Goal: Task Accomplishment & Management: Manage account settings

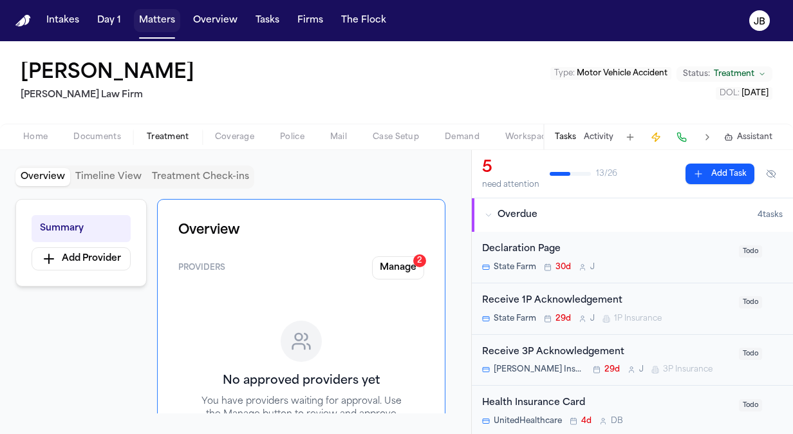
drag, startPoint x: 162, startPoint y: 18, endPoint x: 230, endPoint y: 39, distance: 71.2
click at [162, 18] on button "Matters" at bounding box center [157, 20] width 46 height 23
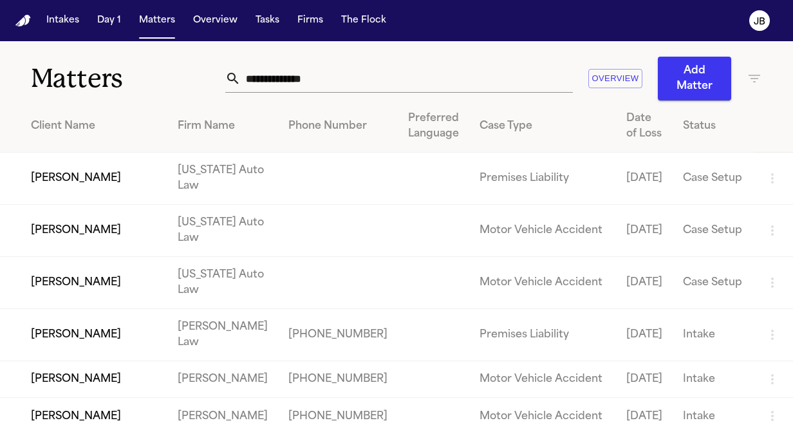
click at [319, 75] on input "text" at bounding box center [407, 78] width 332 height 28
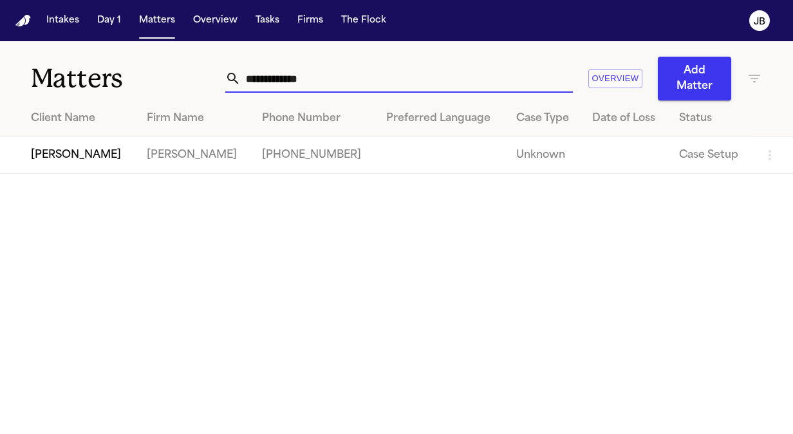
type input "**********"
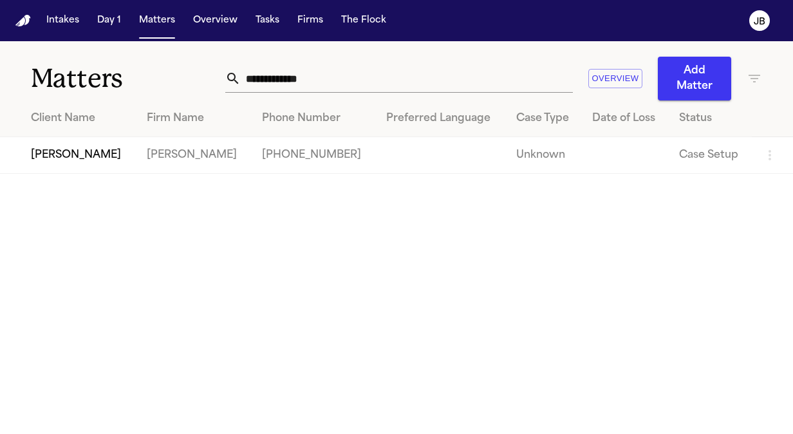
click at [75, 156] on td "[PERSON_NAME]" at bounding box center [68, 155] width 136 height 37
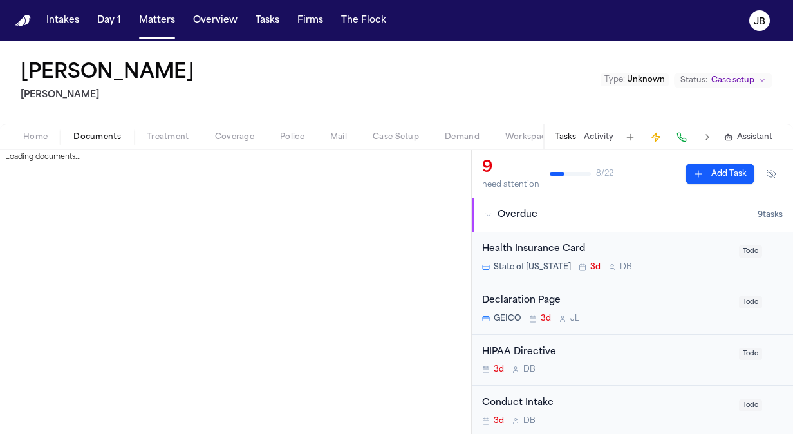
click at [108, 138] on span "Documents" at bounding box center [97, 137] width 48 height 10
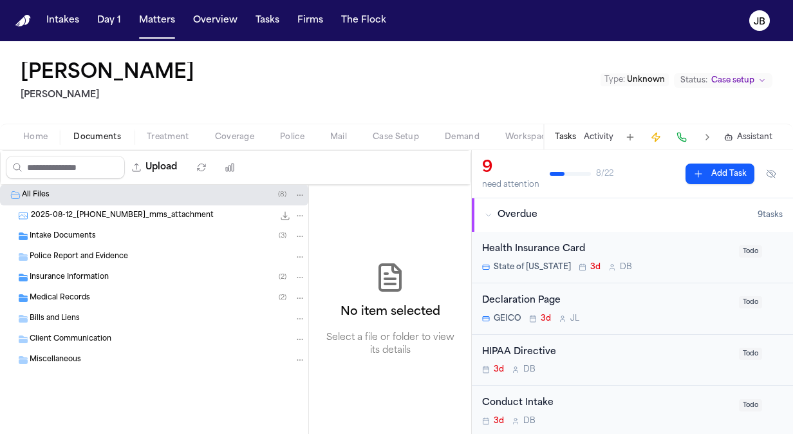
click at [82, 226] on div "Intake Documents ( 3 )" at bounding box center [154, 236] width 308 height 21
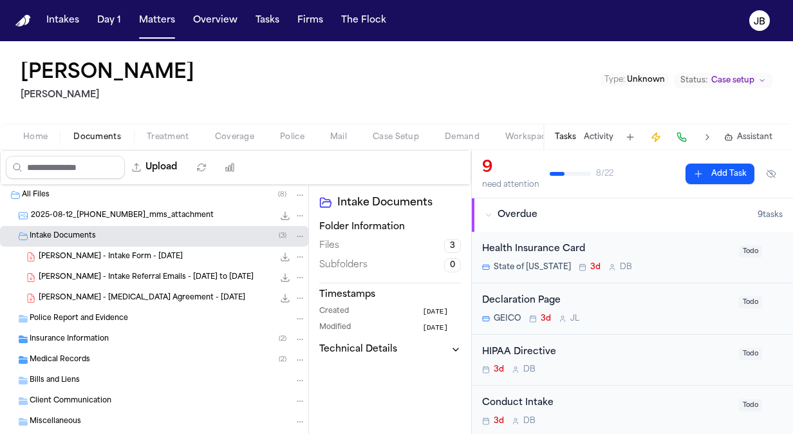
click at [107, 317] on span "Police Report and Evidence" at bounding box center [79, 318] width 98 height 11
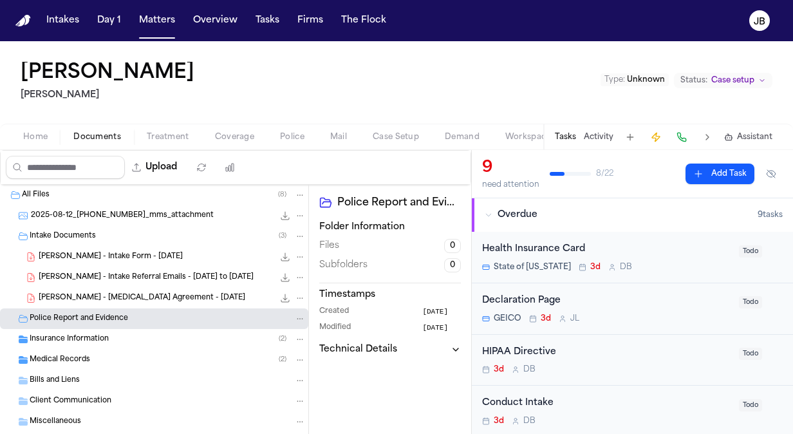
click at [103, 334] on span "Insurance Information" at bounding box center [69, 339] width 79 height 11
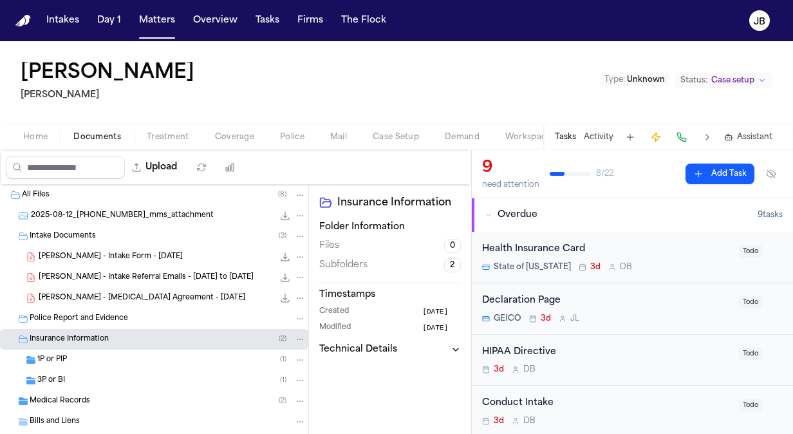
click at [100, 349] on div "1P or PIP ( 1 )" at bounding box center [154, 359] width 308 height 21
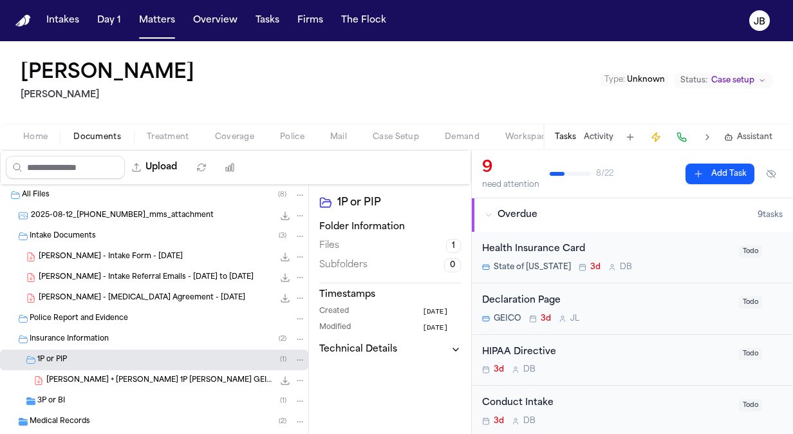
click at [91, 396] on div "3P or BI ( 1 )" at bounding box center [171, 401] width 268 height 12
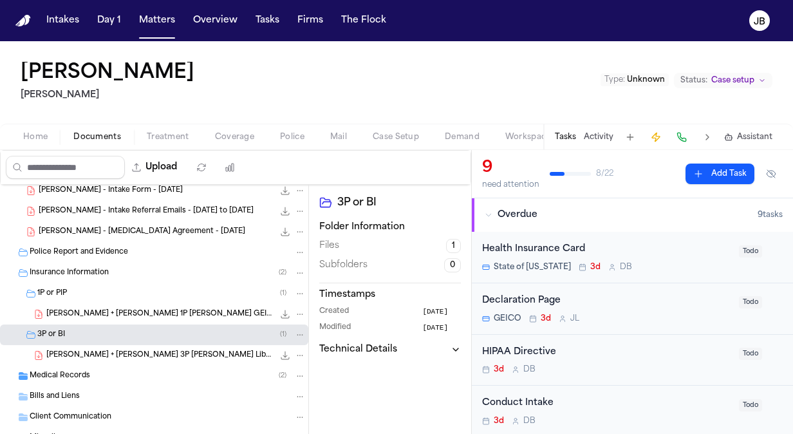
scroll to position [109, 0]
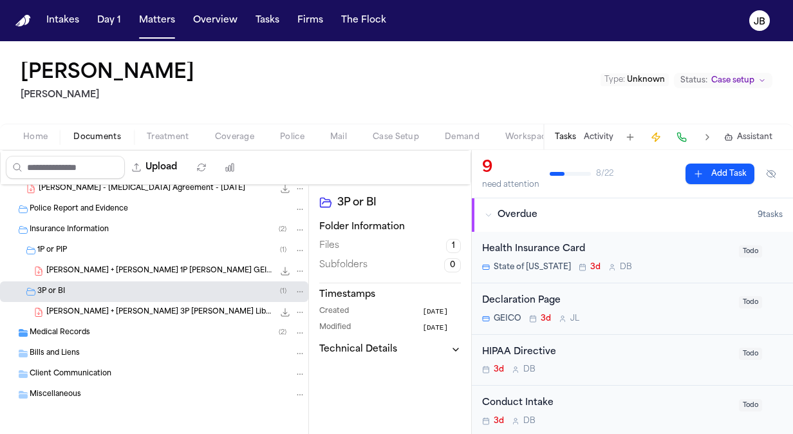
click at [81, 331] on span "Medical Records" at bounding box center [60, 333] width 60 height 11
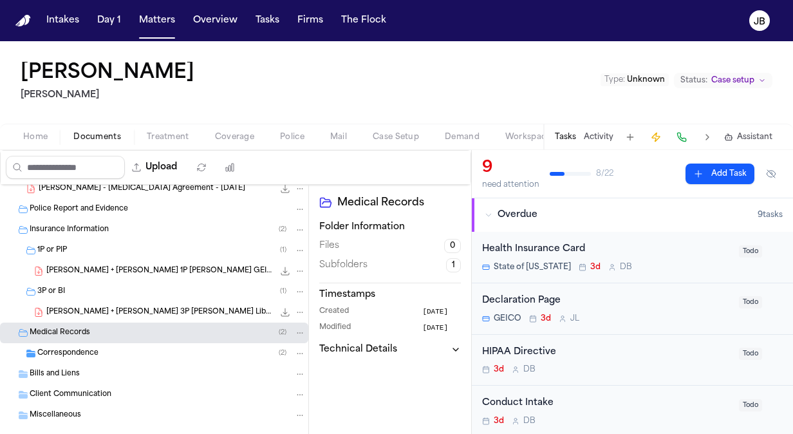
click at [84, 349] on span "Correspondence" at bounding box center [67, 353] width 61 height 11
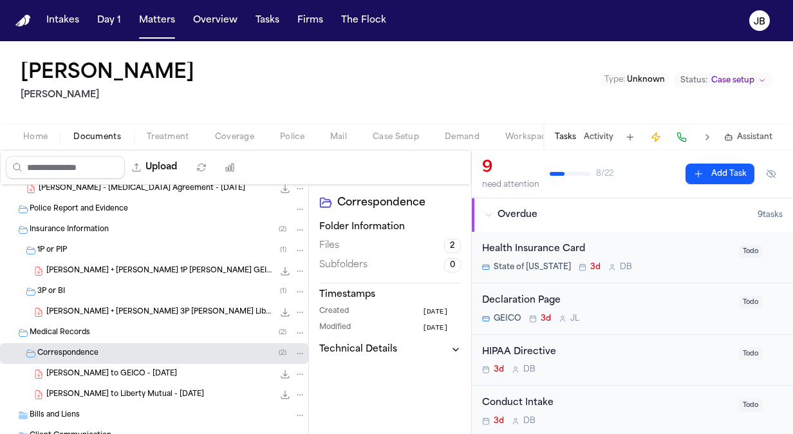
scroll to position [171, 0]
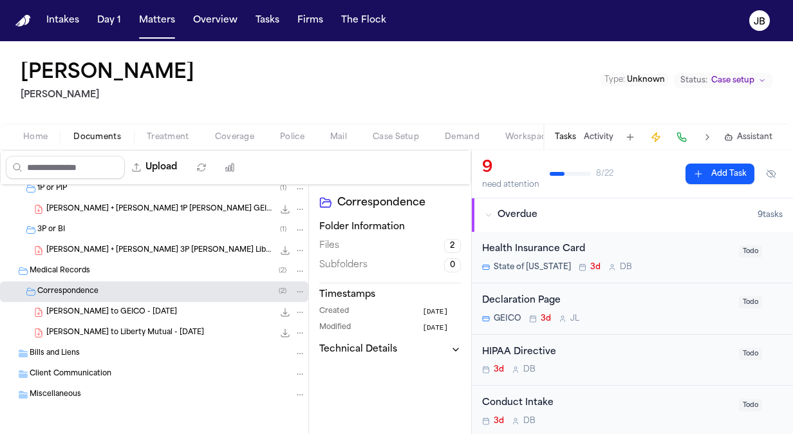
click at [295, 311] on icon "File: T. Johnson - LOR to GEICO - 8.12.25" at bounding box center [299, 312] width 9 height 9
click at [308, 81] on div "[PERSON_NAME] Type : Unknown Status: Case setup Home Documents Treatment Covera…" at bounding box center [396, 237] width 793 height 393
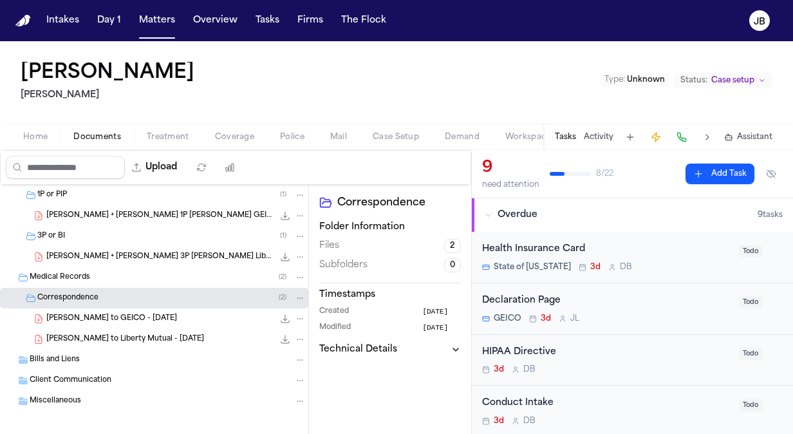
click at [295, 317] on icon "File: T. Johnson - LOR to GEICO - 8.12.25" at bounding box center [299, 318] width 9 height 9
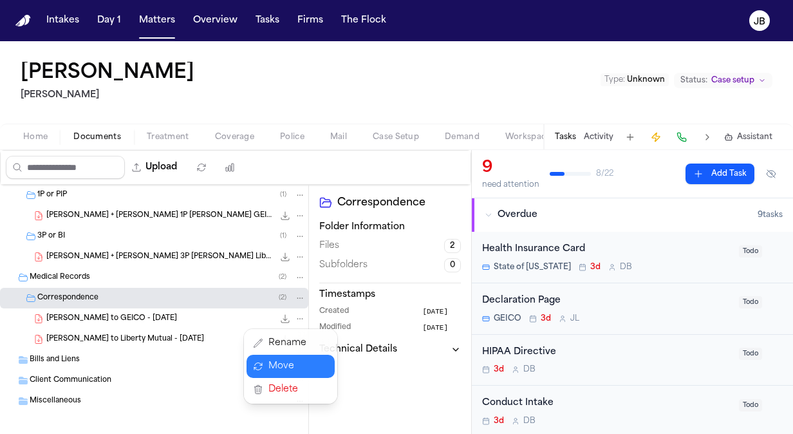
click at [279, 364] on button "Move" at bounding box center [290, 366] width 88 height 23
select select "**********"
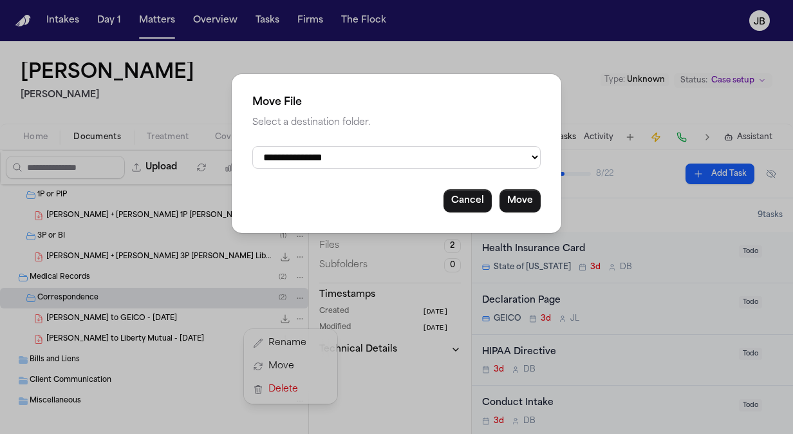
click at [420, 154] on select "**********" at bounding box center [396, 157] width 288 height 23
drag, startPoint x: 420, startPoint y: 154, endPoint x: 462, endPoint y: 161, distance: 43.0
click at [420, 154] on select "**********" at bounding box center [396, 157] width 288 height 23
click at [466, 200] on button "Cancel" at bounding box center [467, 200] width 48 height 23
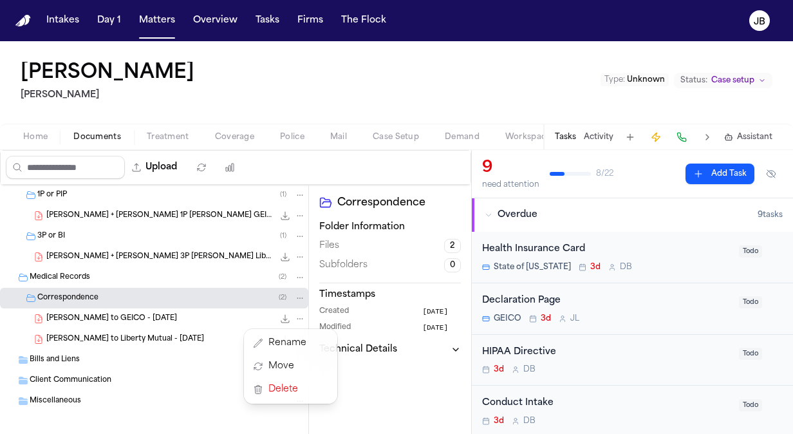
click at [317, 87] on div "[PERSON_NAME] Type : Unknown Status: Case setup Home Documents Treatment Covera…" at bounding box center [396, 237] width 793 height 393
click at [294, 302] on button "Folder: Correspondence" at bounding box center [300, 298] width 12 height 12
click at [205, 300] on div "Correspondence ( 2 )" at bounding box center [171, 298] width 268 height 12
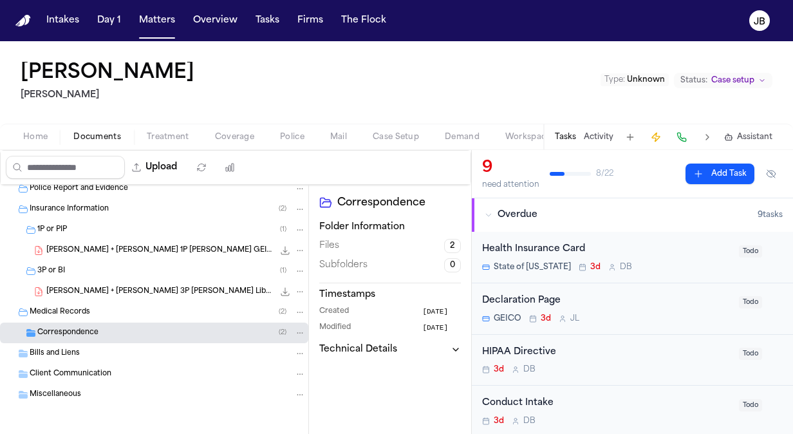
click at [199, 306] on div "Medical Records ( 2 )" at bounding box center [168, 312] width 276 height 12
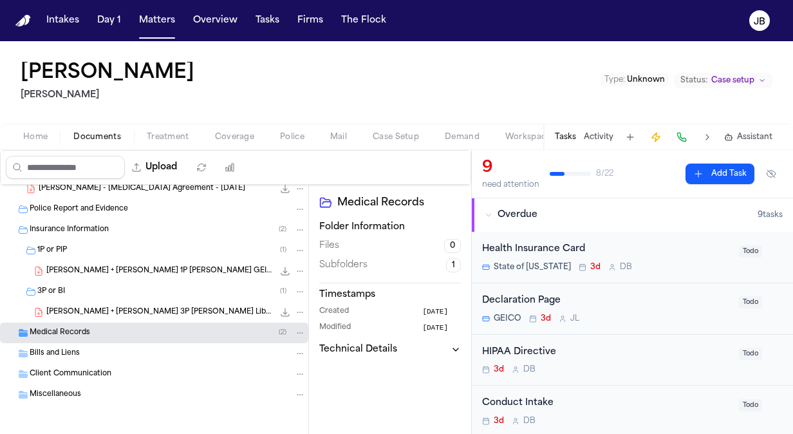
click at [217, 336] on div "Medical Records ( 2 )" at bounding box center [168, 333] width 276 height 12
click at [226, 350] on div "Correspondence ( 2 )" at bounding box center [171, 353] width 268 height 12
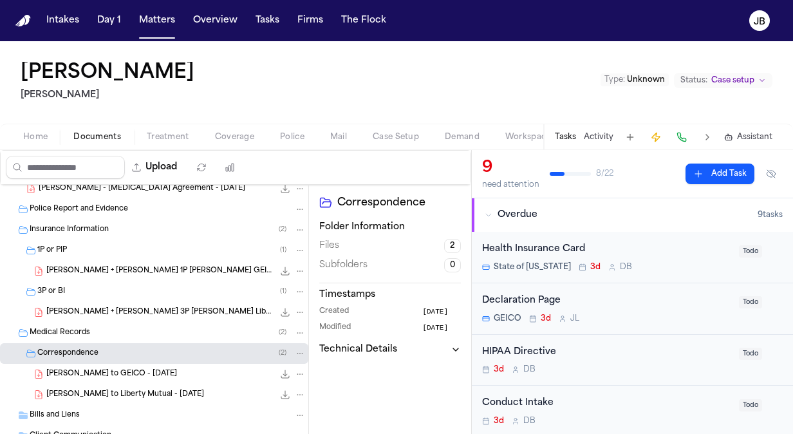
scroll to position [147, 0]
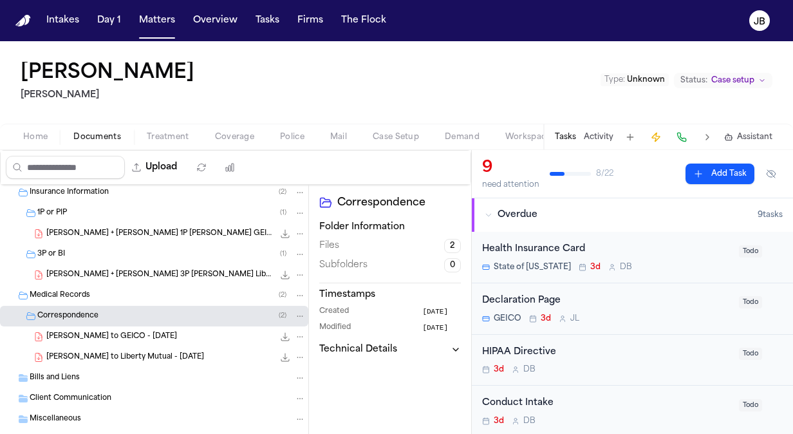
click at [295, 336] on icon "File: T. Johnson - LOR to GEICO - 8.12.25" at bounding box center [299, 336] width 9 height 9
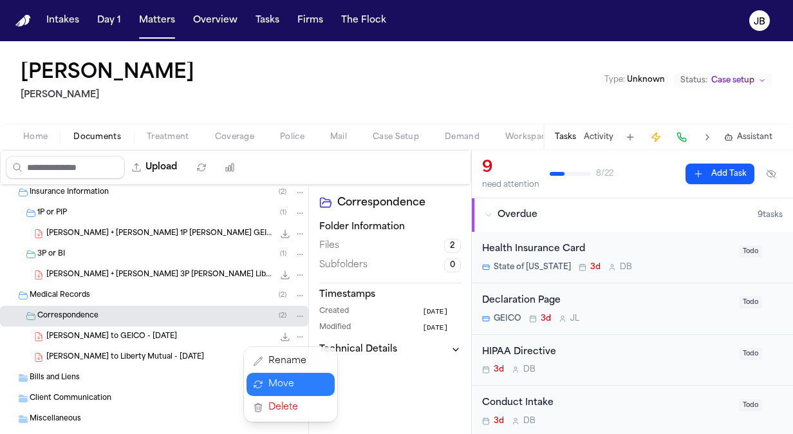
click at [291, 382] on button "Move" at bounding box center [290, 384] width 88 height 23
select select "**********"
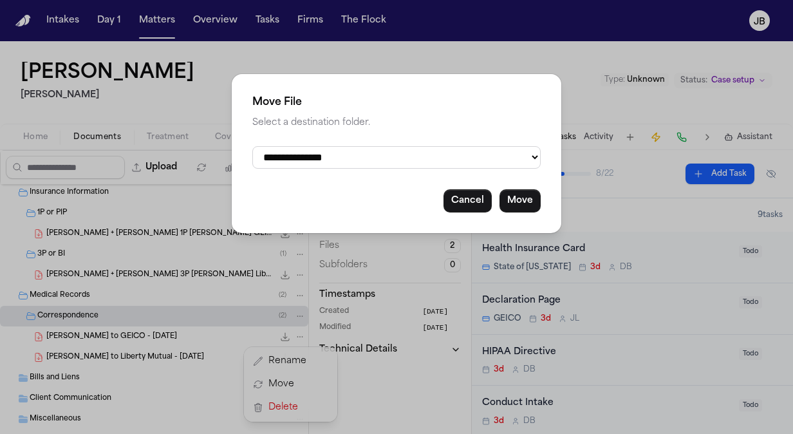
click at [354, 162] on select "**********" at bounding box center [396, 157] width 288 height 23
click at [425, 156] on select "**********" at bounding box center [396, 157] width 288 height 23
click at [311, 157] on select "**********" at bounding box center [396, 157] width 288 height 23
click at [473, 196] on button "Cancel" at bounding box center [467, 200] width 48 height 23
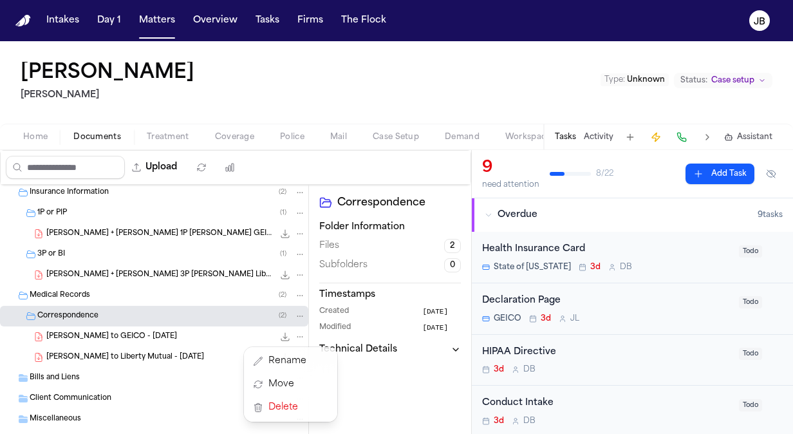
click at [189, 331] on div "[PERSON_NAME] to GEICO - [DATE] 251.2 KB • PDF" at bounding box center [175, 336] width 259 height 13
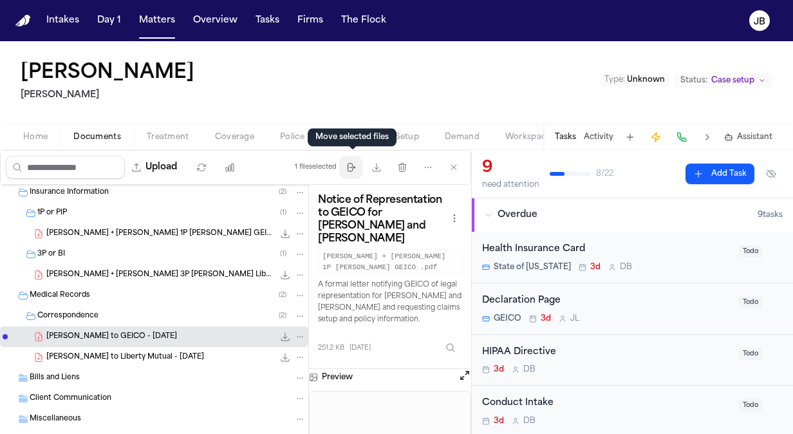
click at [356, 167] on icon "button" at bounding box center [351, 167] width 10 height 10
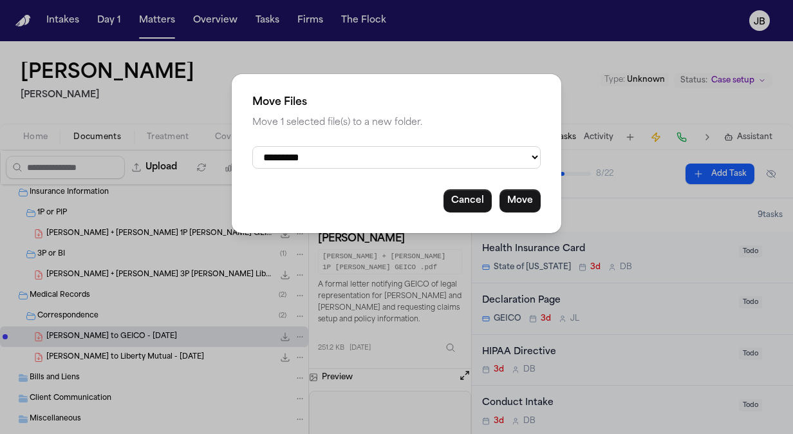
click at [382, 154] on select "**********" at bounding box center [396, 157] width 288 height 23
click at [288, 341] on div "**********" at bounding box center [396, 217] width 793 height 434
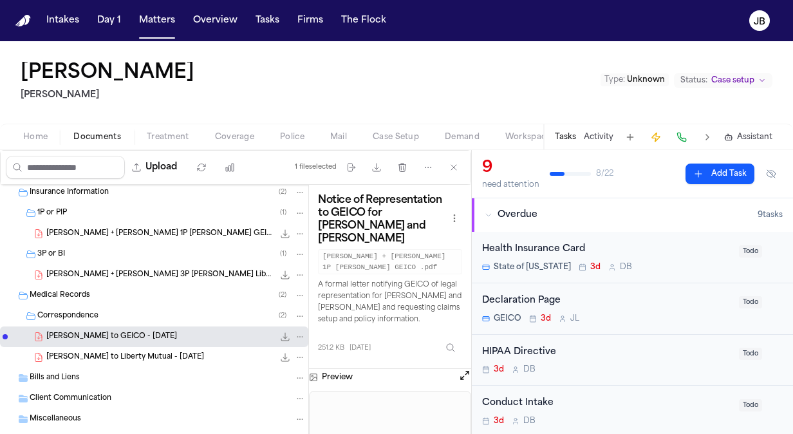
click at [295, 335] on icon "File: T. Johnson - LOR to GEICO - 8.12.25" at bounding box center [299, 336] width 9 height 9
click at [437, 170] on div "Upload 1 file selected Move files Download files Delete files More actions Clea…" at bounding box center [235, 292] width 471 height 284
click at [354, 167] on icon "button" at bounding box center [351, 167] width 7 height 8
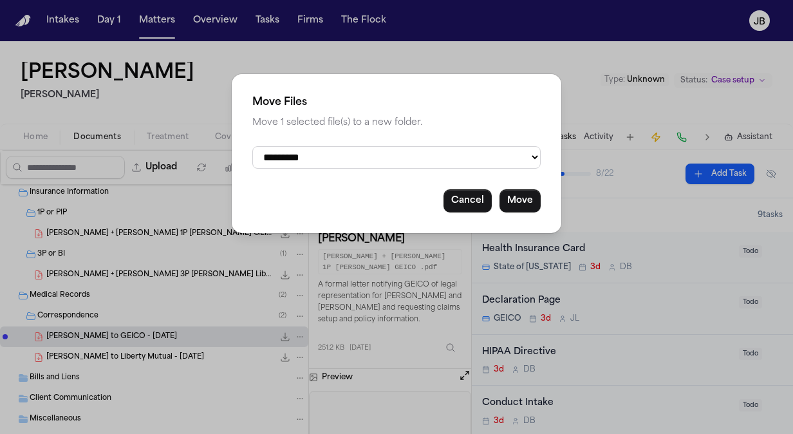
click at [426, 158] on select "**********" at bounding box center [396, 157] width 288 height 23
select select "**********"
click at [252, 146] on select "**********" at bounding box center [396, 157] width 288 height 23
click at [519, 203] on button "Move" at bounding box center [519, 200] width 41 height 23
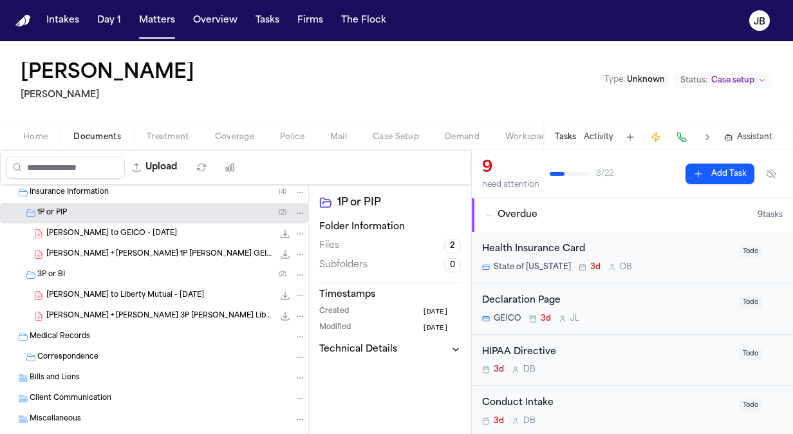
click at [152, 341] on div "Medical Records" at bounding box center [168, 337] width 276 height 12
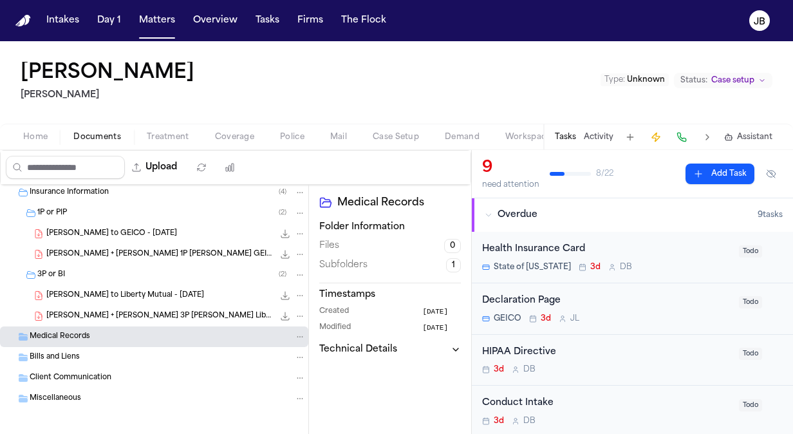
click at [147, 347] on div "Bills and Liens" at bounding box center [154, 357] width 308 height 21
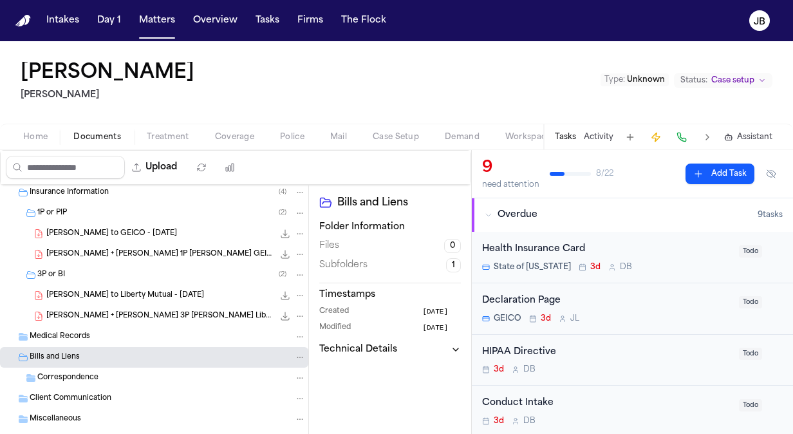
click at [143, 374] on div "Correspondence" at bounding box center [171, 378] width 268 height 12
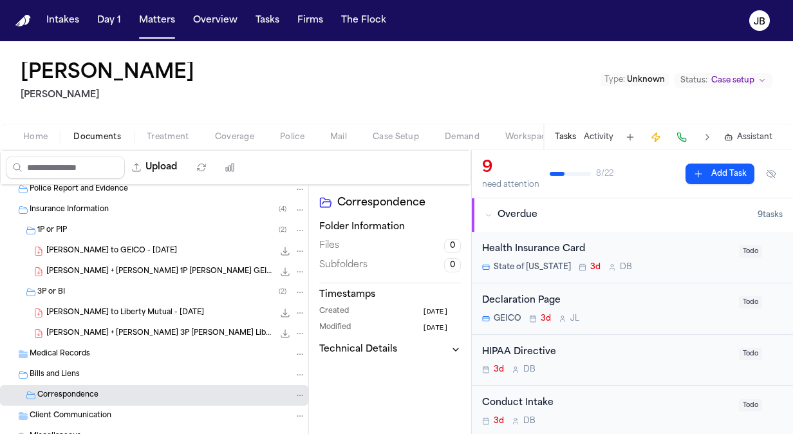
scroll to position [139, 0]
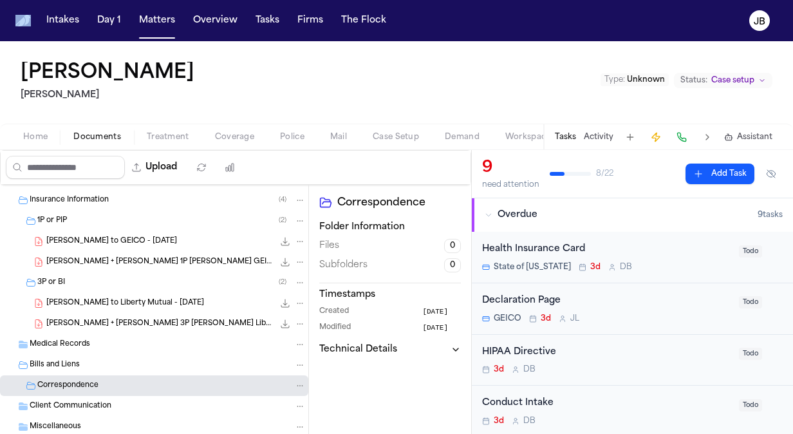
click at [0, 39] on html "Intakes Day 1 Matters Overview Tasks Firms The [PERSON_NAME] [PERSON_NAME] Type…" at bounding box center [396, 217] width 793 height 434
click at [135, 19] on button "Matters" at bounding box center [157, 20] width 46 height 23
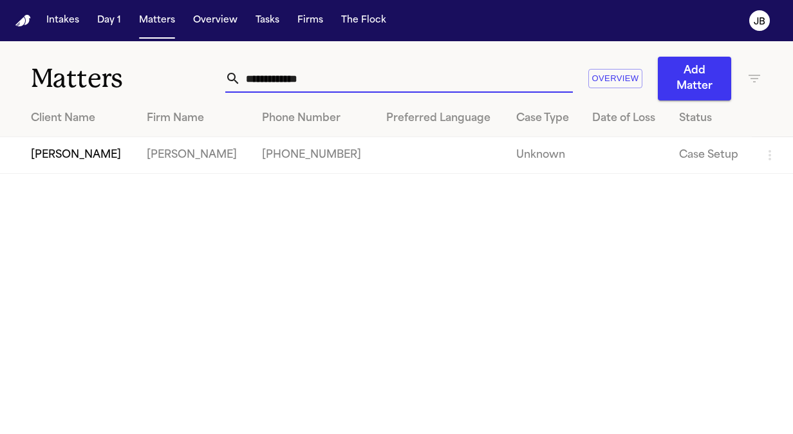
drag, startPoint x: 313, startPoint y: 77, endPoint x: 122, endPoint y: 53, distance: 192.7
click at [122, 53] on div "**********" at bounding box center [396, 70] width 793 height 59
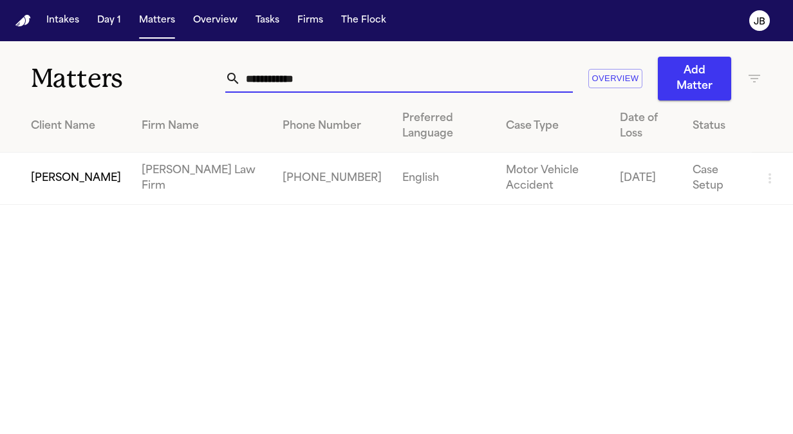
type input "**********"
click at [49, 180] on td "[PERSON_NAME]" at bounding box center [65, 178] width 131 height 52
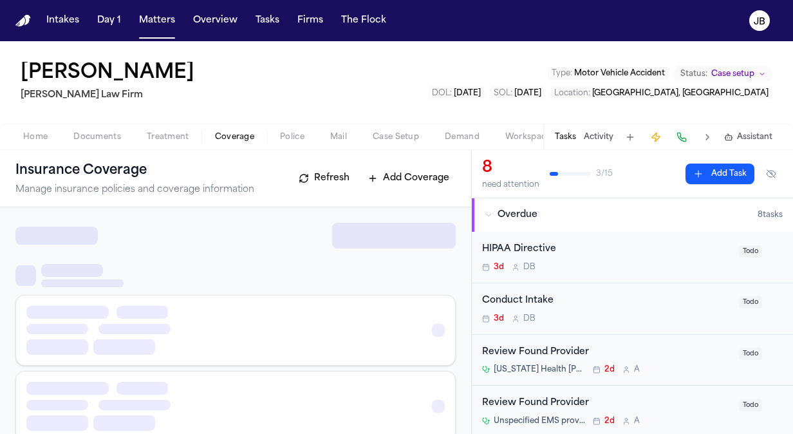
click at [239, 136] on span "Coverage" at bounding box center [234, 137] width 39 height 10
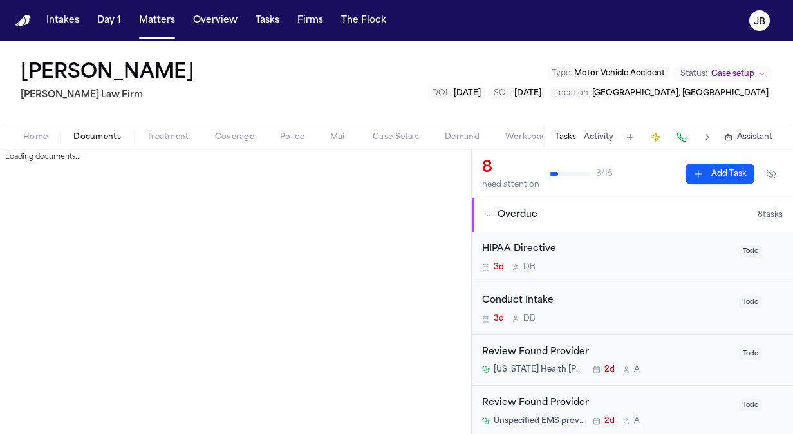
click at [100, 136] on span "Documents" at bounding box center [97, 137] width 48 height 10
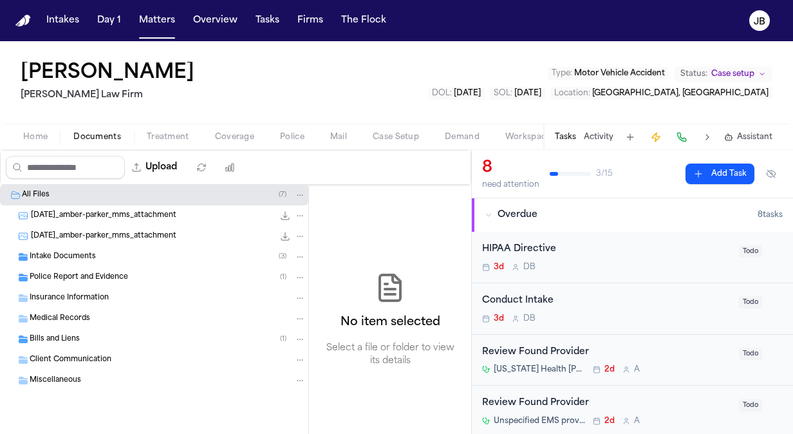
click at [80, 317] on span "Medical Records" at bounding box center [60, 318] width 60 height 11
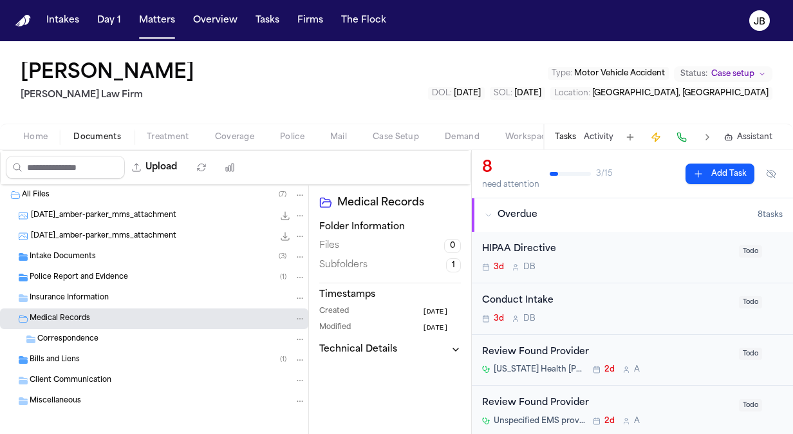
click at [91, 345] on div "Correspondence" at bounding box center [154, 339] width 308 height 21
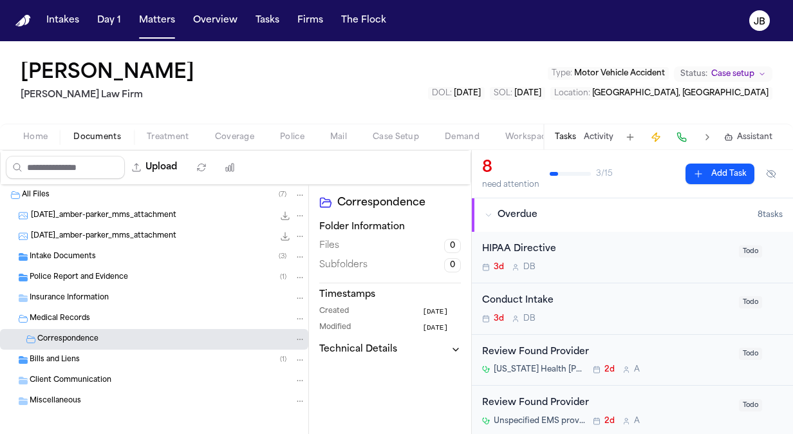
click at [91, 355] on div "Bills and Liens ( 1 )" at bounding box center [168, 360] width 276 height 12
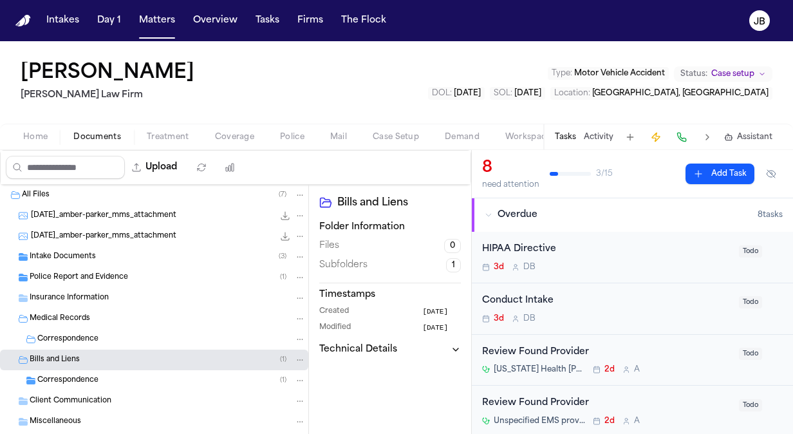
click at [97, 384] on span "Correspondence" at bounding box center [67, 380] width 61 height 11
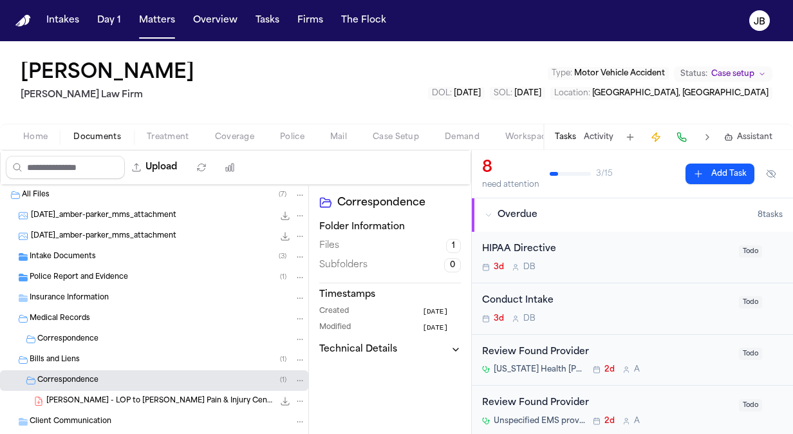
click at [94, 281] on span "Police Report and Evidence" at bounding box center [79, 277] width 98 height 11
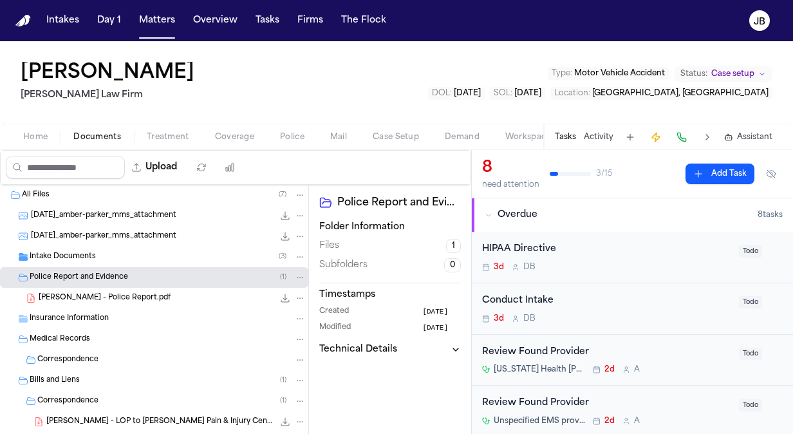
click at [91, 300] on span "[PERSON_NAME] - Police Report.pdf" at bounding box center [105, 298] width 132 height 11
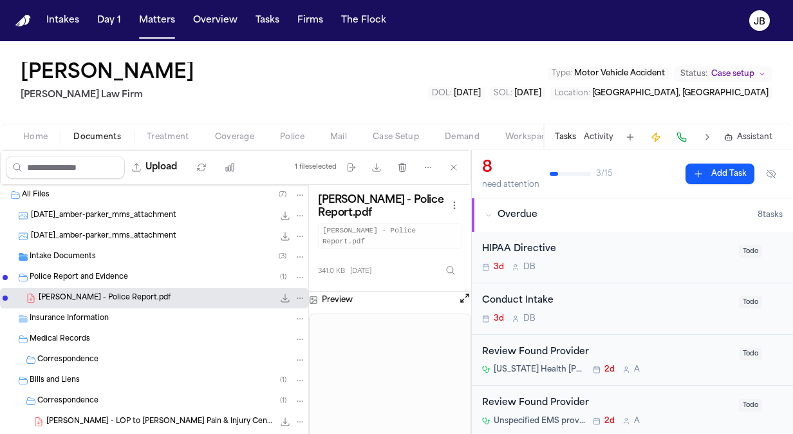
click at [91, 255] on span "Intake Documents" at bounding box center [63, 257] width 66 height 11
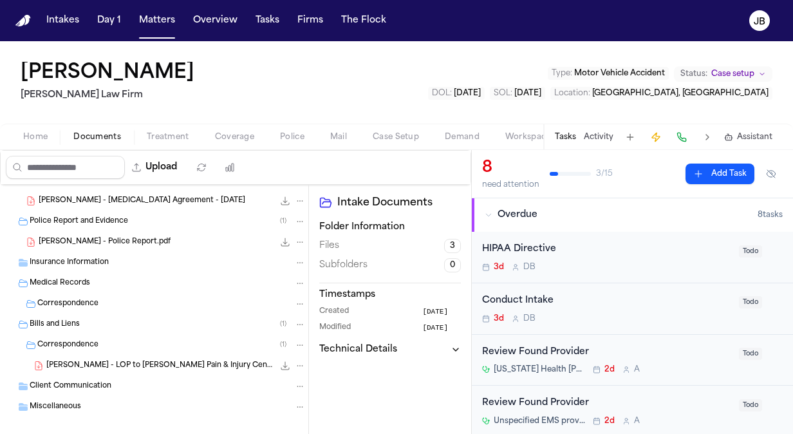
scroll to position [130, 0]
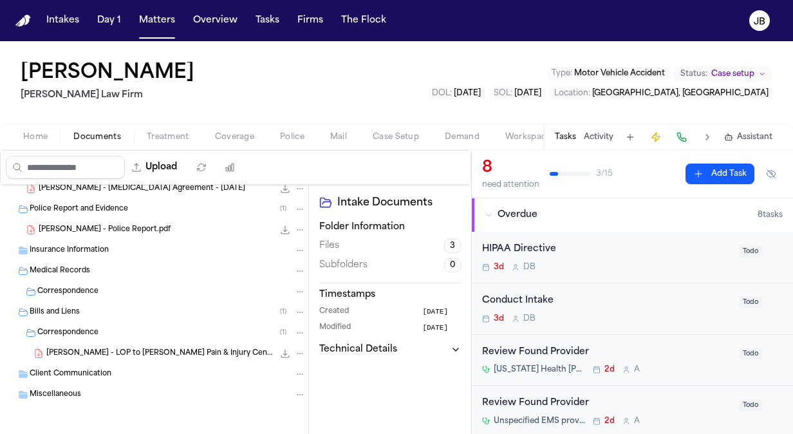
click at [88, 266] on span "Medical Records" at bounding box center [60, 271] width 60 height 11
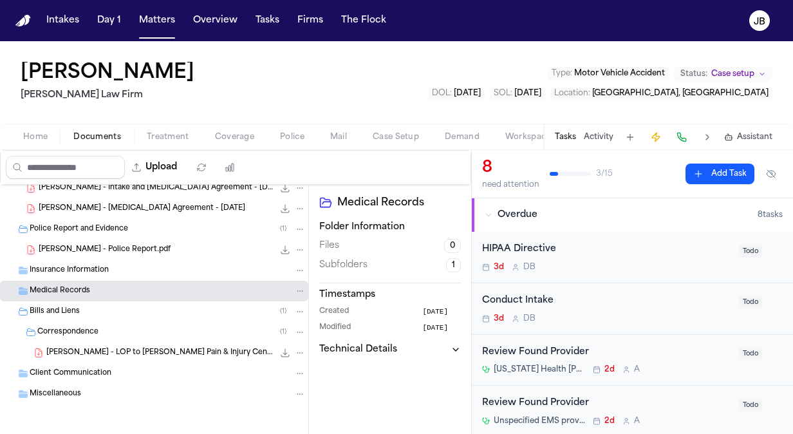
scroll to position [109, 0]
click at [88, 266] on span "Insurance Information" at bounding box center [69, 271] width 79 height 11
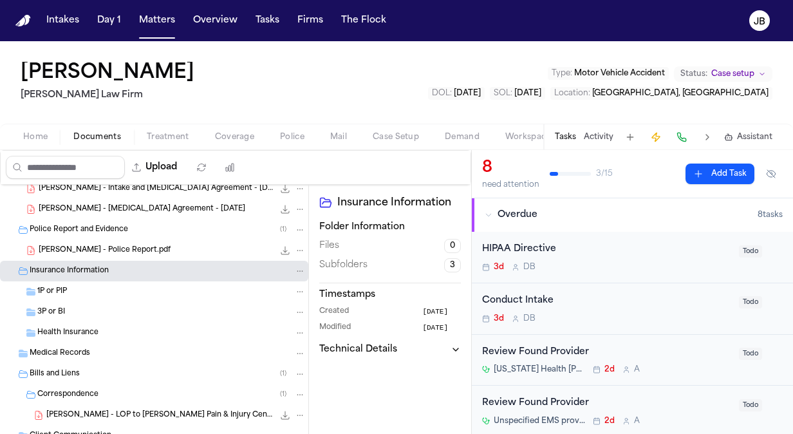
click at [82, 286] on div "1P or PIP" at bounding box center [171, 292] width 268 height 12
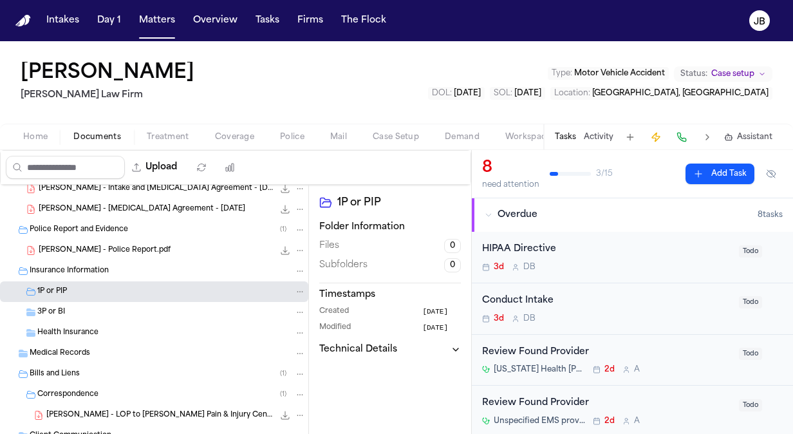
click at [74, 311] on div "3P or BI" at bounding box center [171, 312] width 268 height 12
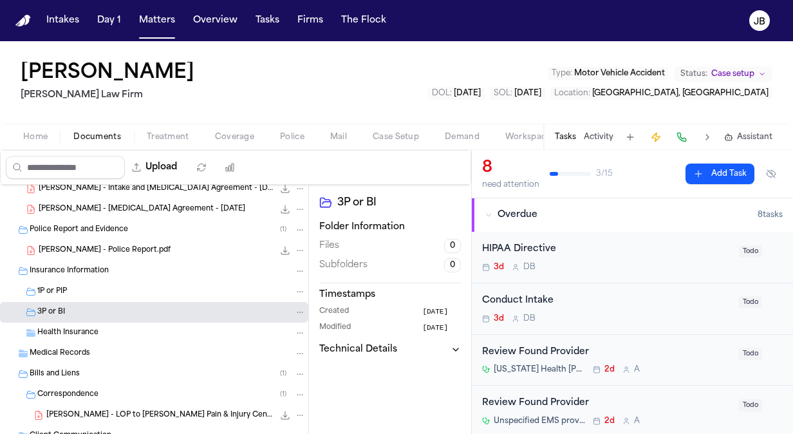
click at [68, 345] on div "Medical Records" at bounding box center [154, 353] width 308 height 21
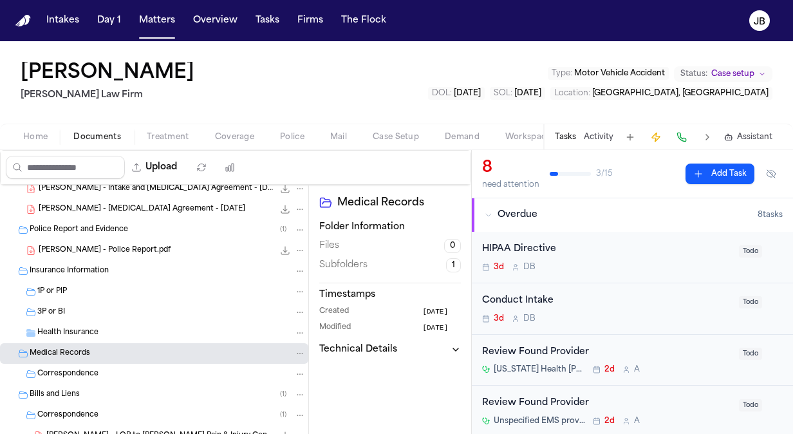
click at [63, 384] on div "Bills and Liens ( 1 )" at bounding box center [154, 394] width 308 height 21
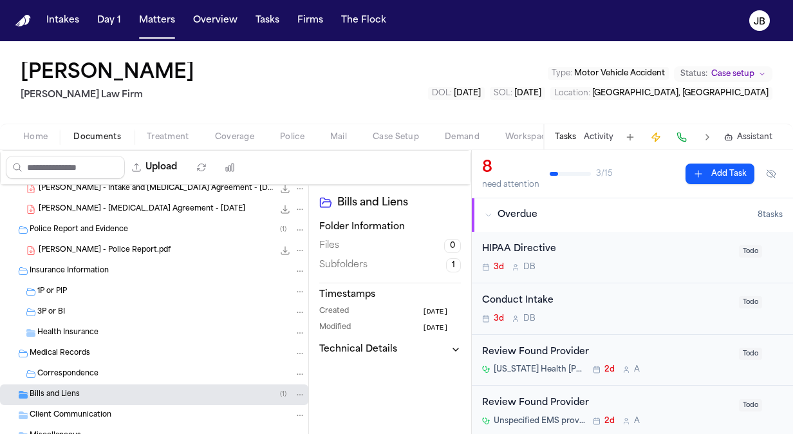
scroll to position [151, 0]
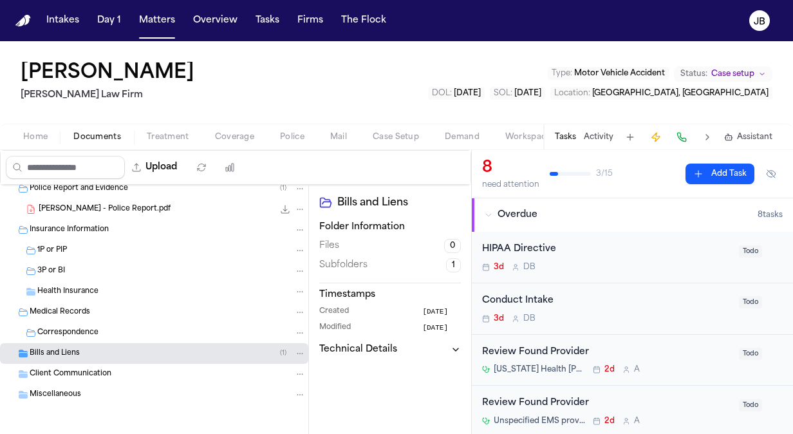
click at [43, 136] on span "Home" at bounding box center [35, 137] width 24 height 10
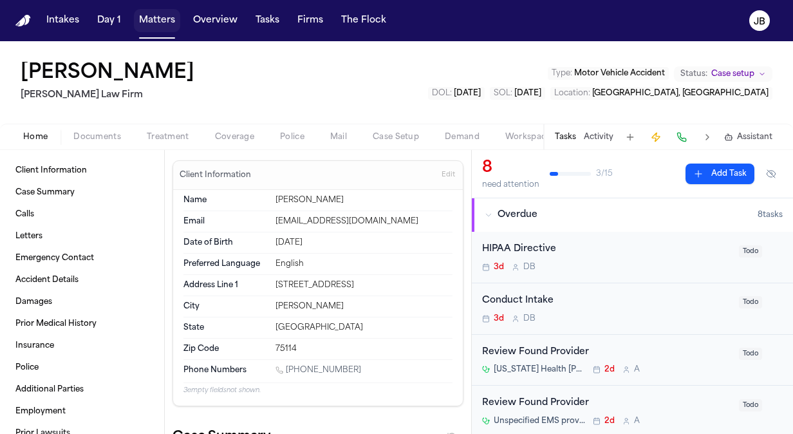
click at [140, 19] on button "Matters" at bounding box center [157, 20] width 46 height 23
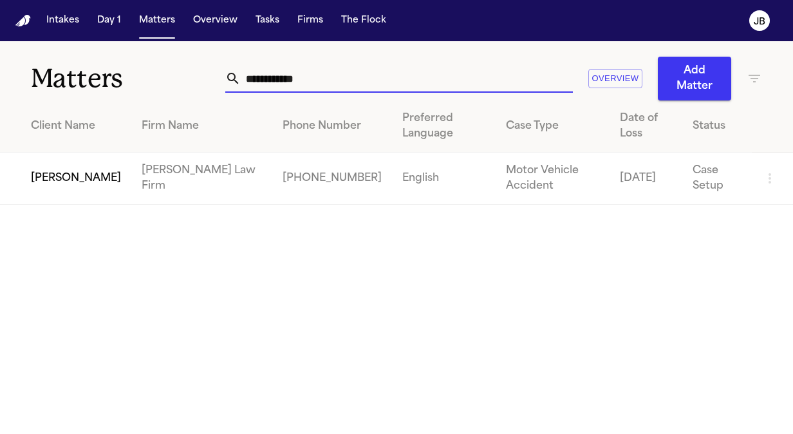
drag, startPoint x: 170, startPoint y: 100, endPoint x: 64, endPoint y: 109, distance: 105.9
click at [64, 109] on div "**********" at bounding box center [396, 122] width 793 height 163
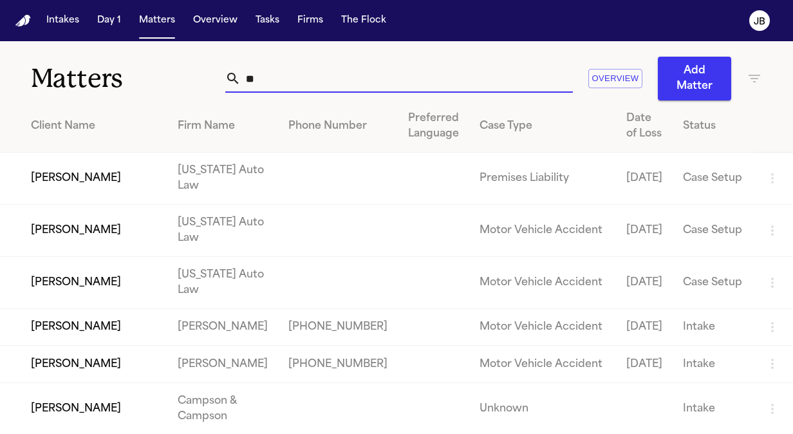
type input "*"
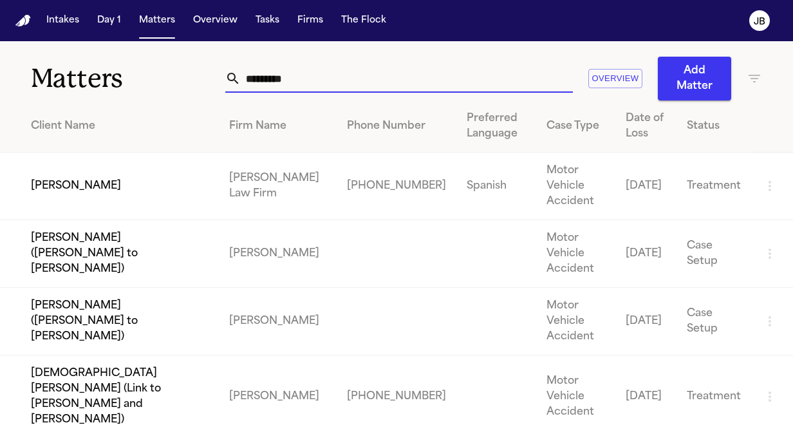
type input "*********"
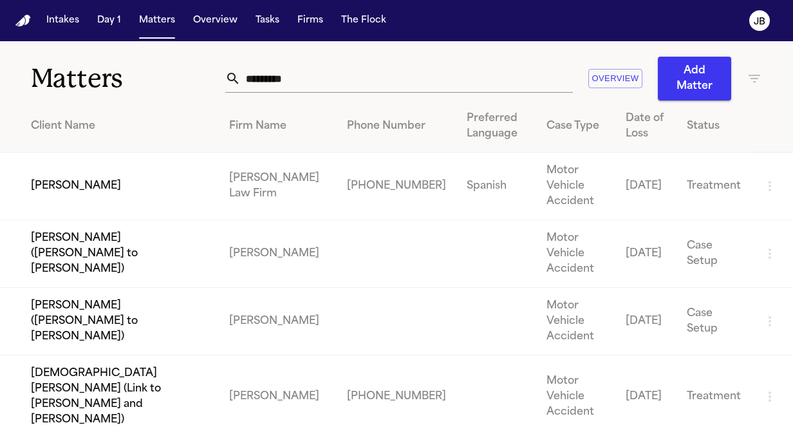
click at [178, 179] on td "[PERSON_NAME]" at bounding box center [109, 186] width 219 height 68
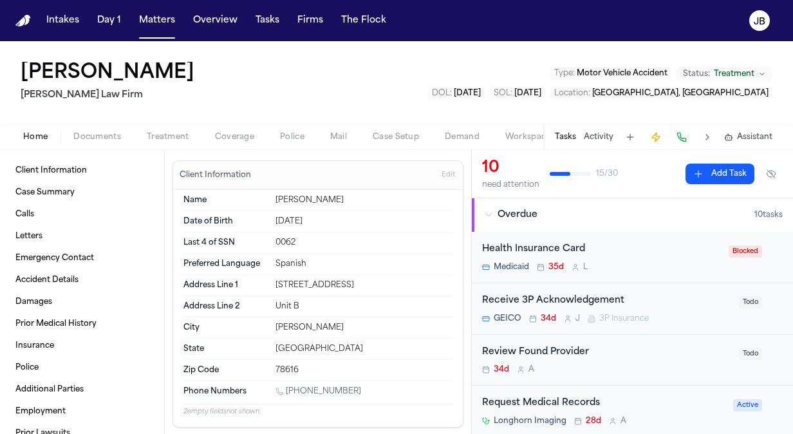
click at [600, 136] on button "Activity" at bounding box center [599, 137] width 30 height 10
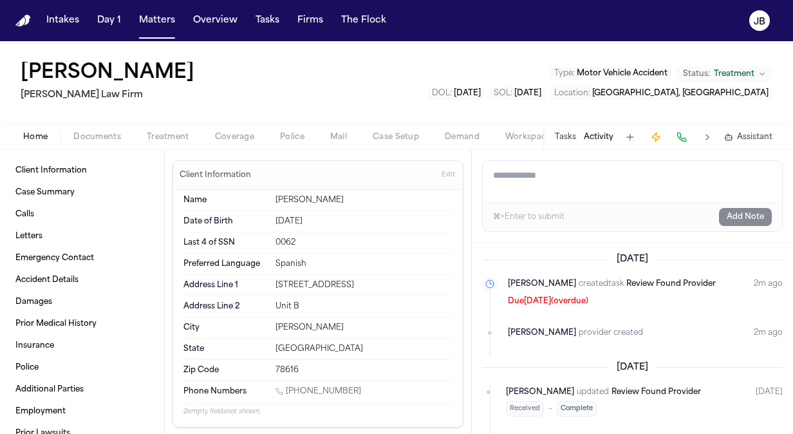
click at [501, 183] on textarea "Add a note to this matter" at bounding box center [632, 181] width 299 height 41
click at [568, 192] on textarea "**********" at bounding box center [633, 181] width 300 height 41
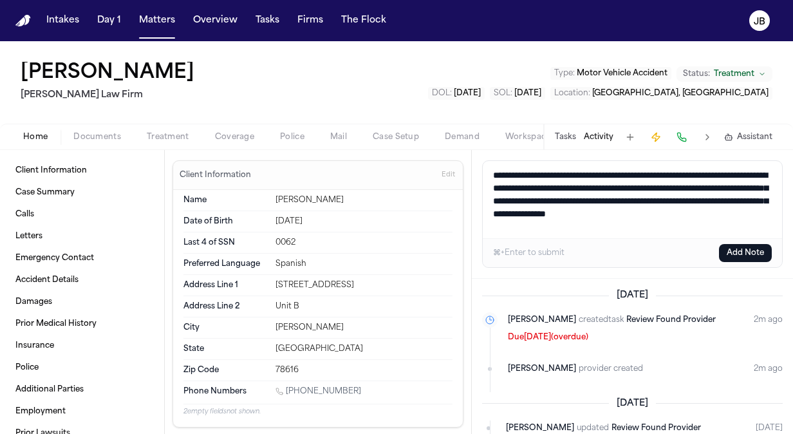
type textarea "**********"
click at [721, 242] on div "⌘+Enter to submit Add Note" at bounding box center [632, 252] width 299 height 29
click at [723, 245] on button "Add Note" at bounding box center [745, 253] width 53 height 18
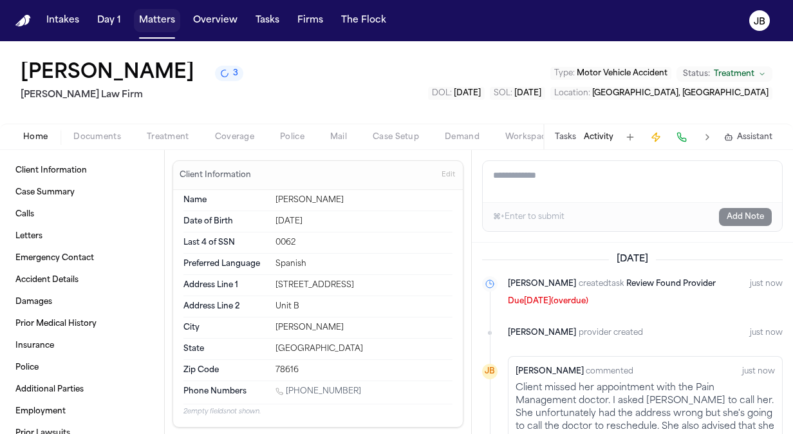
click at [169, 25] on button "Matters" at bounding box center [157, 20] width 46 height 23
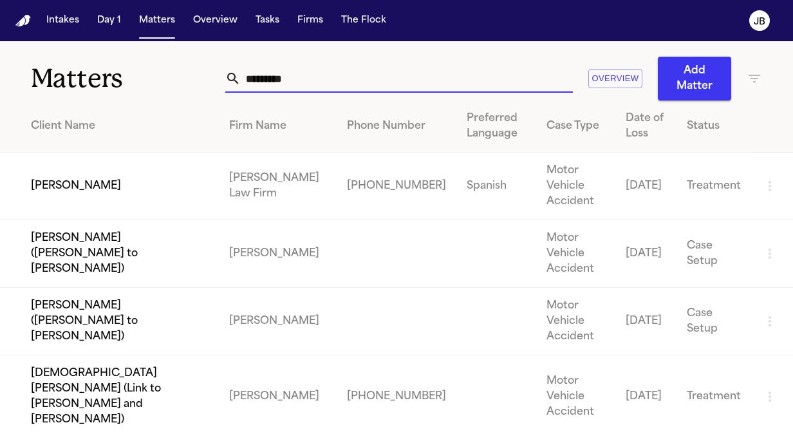
drag, startPoint x: 278, startPoint y: 73, endPoint x: 75, endPoint y: 76, distance: 203.3
click at [75, 76] on div "Matters ********* Overview Add Matter" at bounding box center [396, 70] width 793 height 59
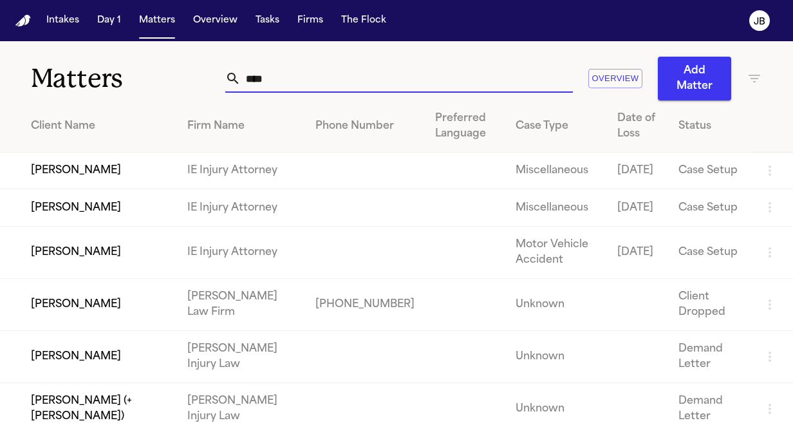
drag, startPoint x: 259, startPoint y: 77, endPoint x: 82, endPoint y: 86, distance: 176.5
click at [82, 86] on div "Matters **** Overview Add Matter" at bounding box center [396, 70] width 793 height 59
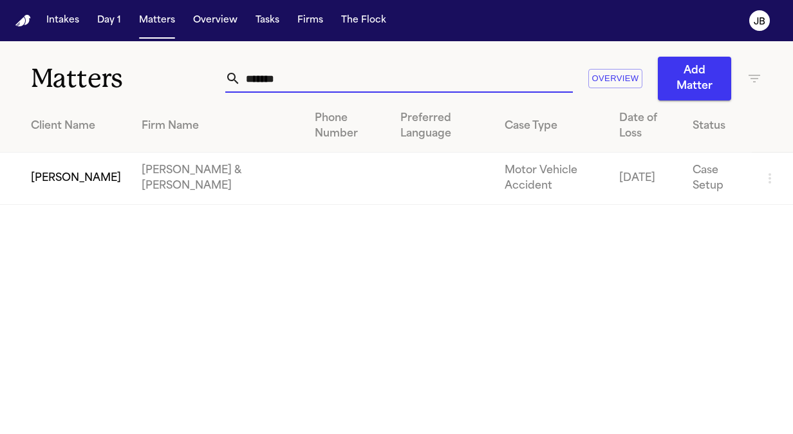
type input "*******"
drag, startPoint x: 284, startPoint y: 81, endPoint x: 5, endPoint y: 79, distance: 279.3
click at [5, 79] on div "Matters ******* Overview Add Matter" at bounding box center [396, 70] width 793 height 59
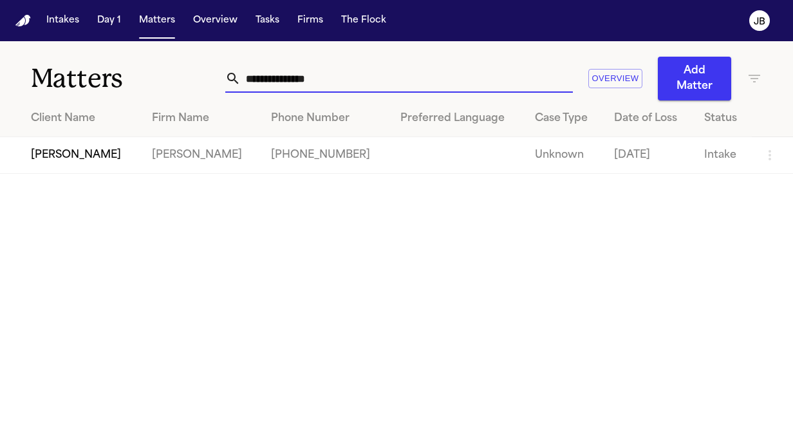
type input "**********"
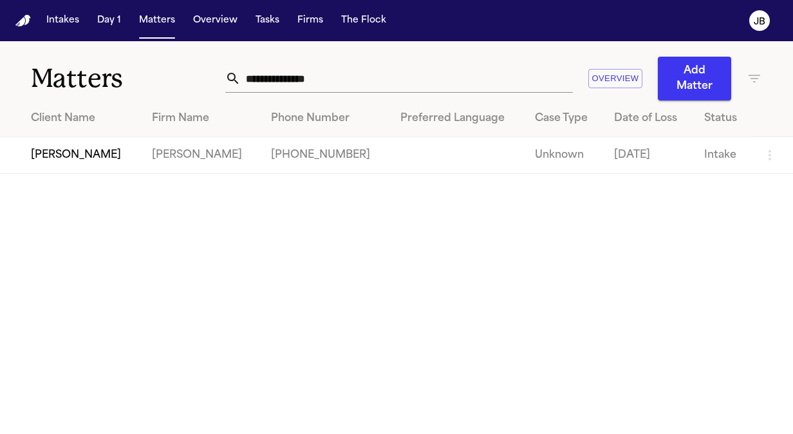
click at [93, 146] on td "[PERSON_NAME]" at bounding box center [71, 155] width 142 height 37
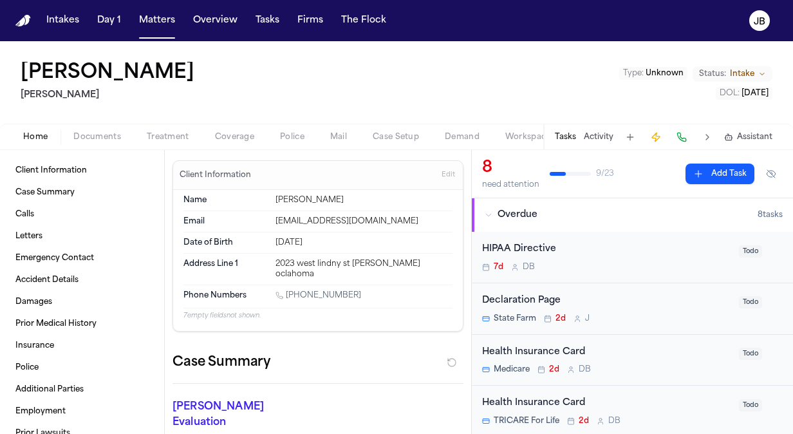
click at [113, 98] on h2 "[PERSON_NAME]" at bounding box center [110, 95] width 179 height 15
click at [176, 138] on span "Treatment" at bounding box center [168, 137] width 42 height 10
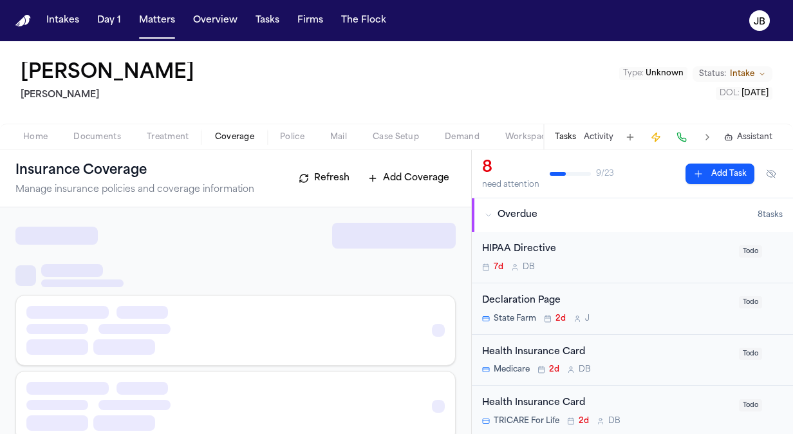
click at [212, 136] on button "Coverage" at bounding box center [234, 136] width 65 height 15
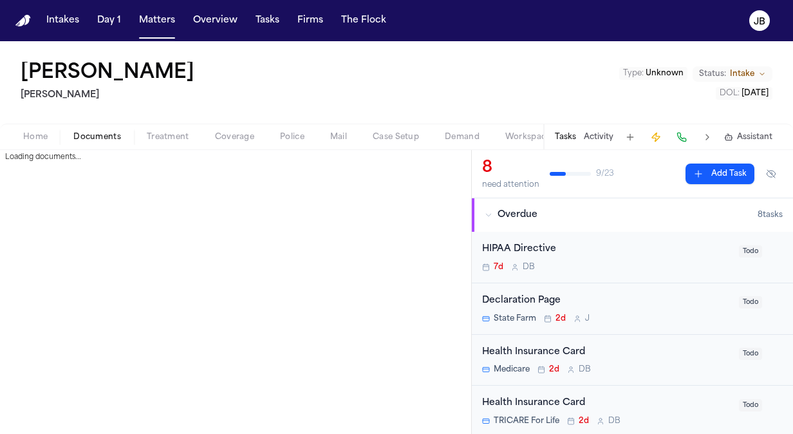
click at [97, 132] on span "Documents" at bounding box center [97, 137] width 48 height 10
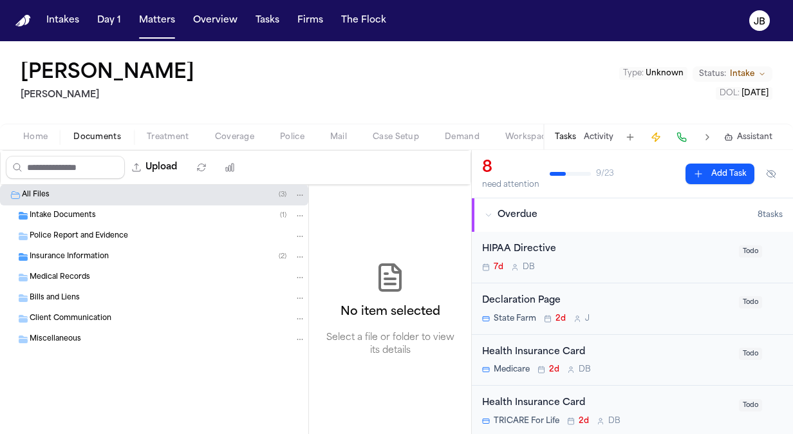
click at [66, 235] on span "Police Report and Evidence" at bounding box center [79, 236] width 98 height 11
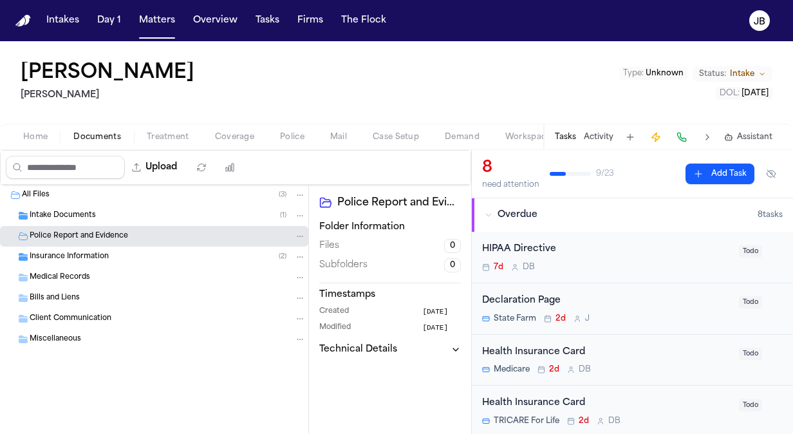
click at [104, 215] on div "Intake Documents ( 1 )" at bounding box center [168, 216] width 276 height 12
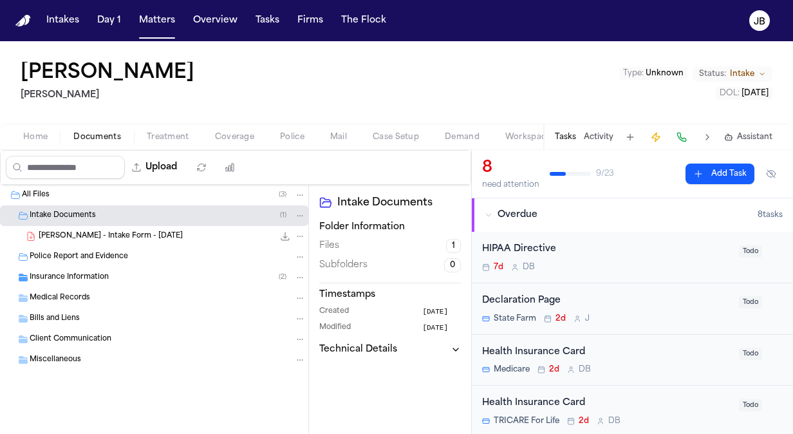
click at [81, 263] on div "Police Report and Evidence" at bounding box center [154, 256] width 308 height 21
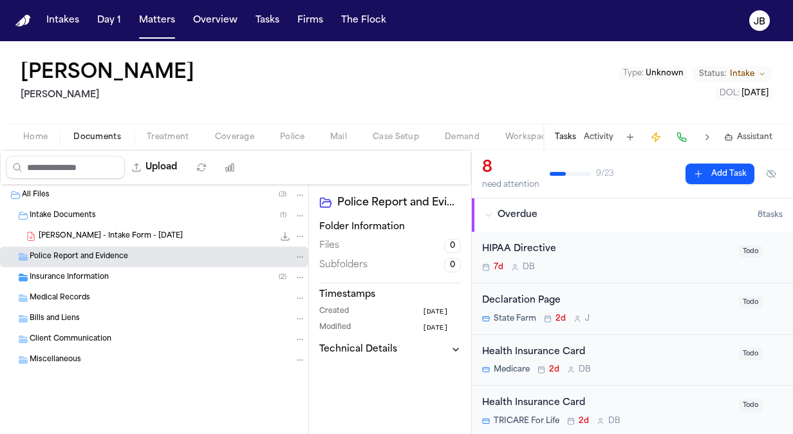
click at [71, 282] on div "Insurance Information ( 2 )" at bounding box center [154, 277] width 308 height 21
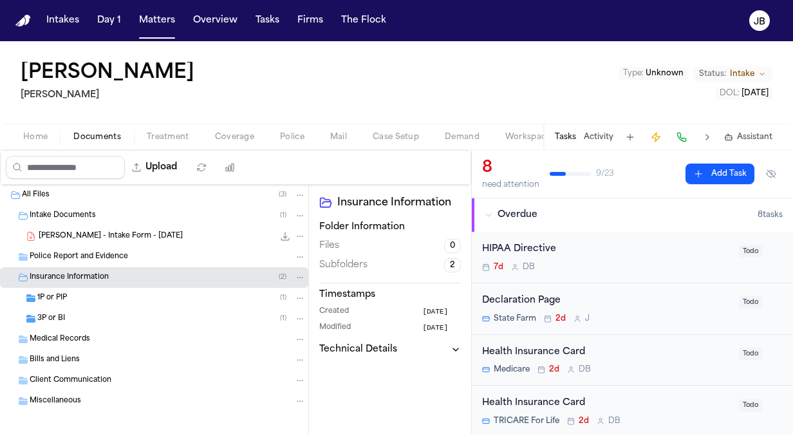
click at [64, 231] on span "[PERSON_NAME] - Intake Form - [DATE]" at bounding box center [111, 236] width 144 height 11
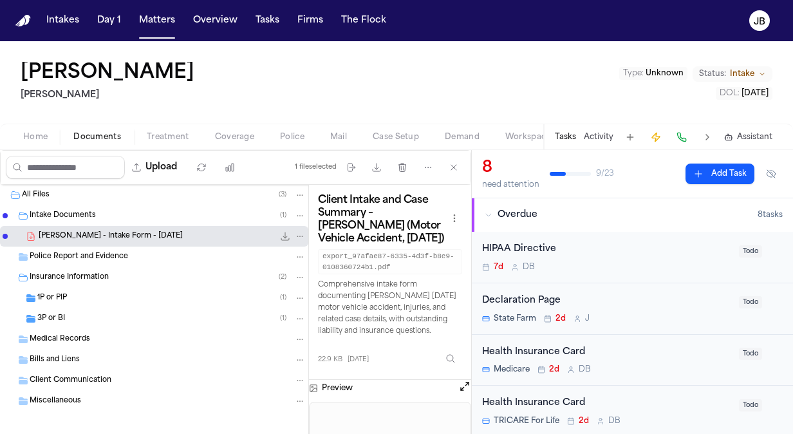
click at [461, 393] on button "Open preview" at bounding box center [464, 386] width 13 height 13
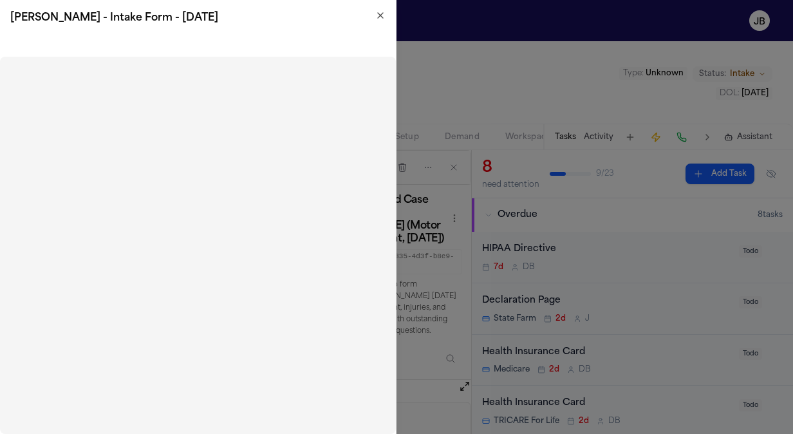
click at [381, 20] on icon "button" at bounding box center [380, 15] width 10 height 10
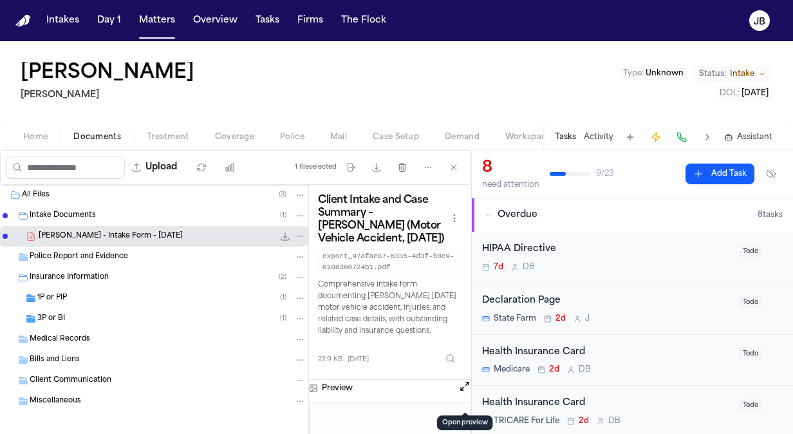
click at [45, 142] on button "Home" at bounding box center [35, 136] width 50 height 15
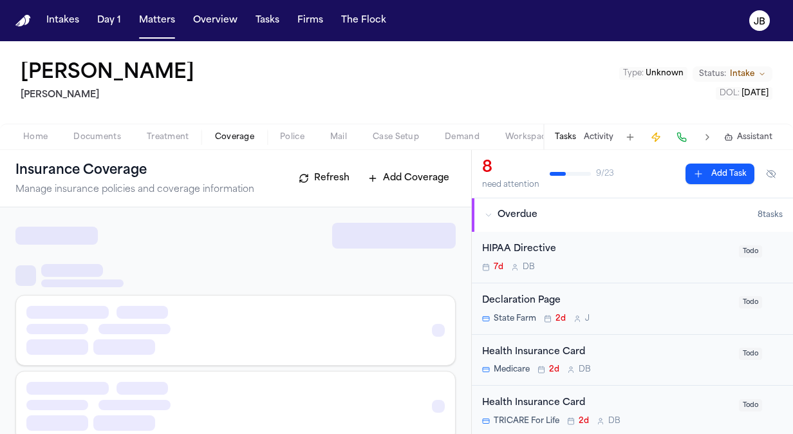
click at [236, 142] on span "Coverage" at bounding box center [234, 137] width 39 height 10
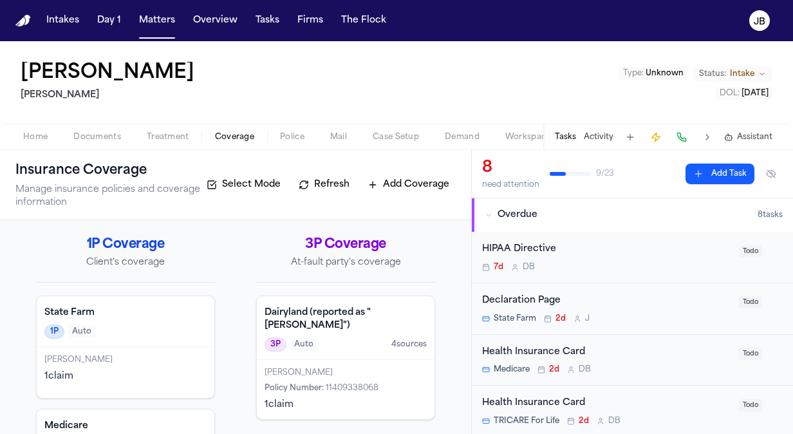
click at [338, 346] on div "3P Auto 4 source s" at bounding box center [345, 344] width 162 height 14
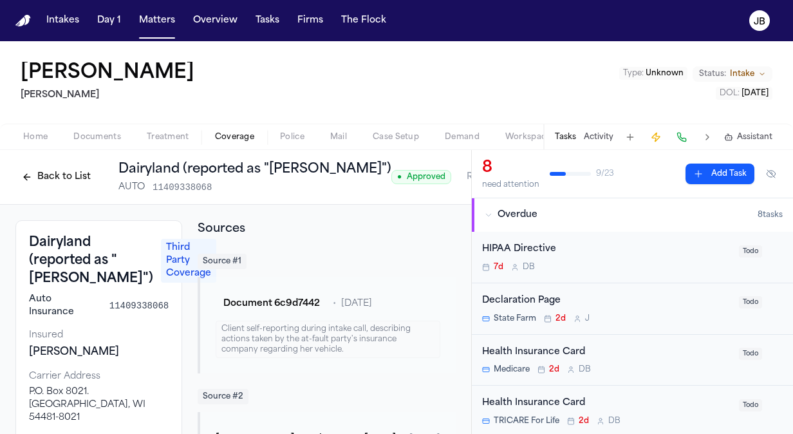
click at [161, 125] on div "Home Documents Treatment Coverage Police Mail Case Setup Demand Workspaces Arti…" at bounding box center [396, 137] width 793 height 26
click at [160, 135] on span "Treatment" at bounding box center [168, 137] width 42 height 10
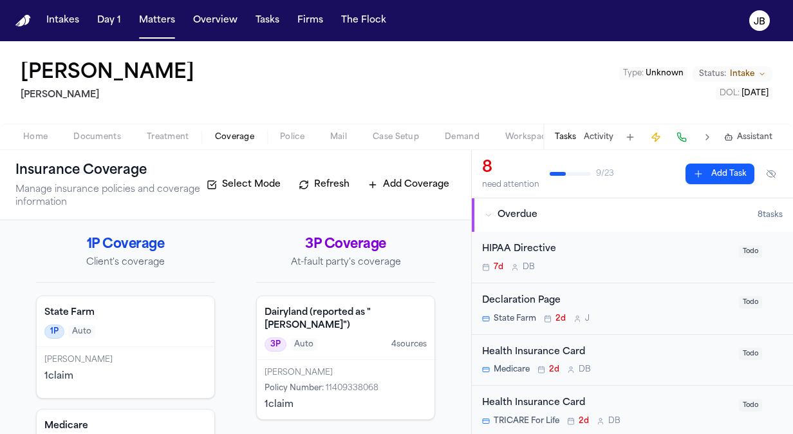
click at [233, 140] on span "Coverage" at bounding box center [234, 137] width 39 height 10
click at [297, 136] on span "Police" at bounding box center [292, 137] width 24 height 10
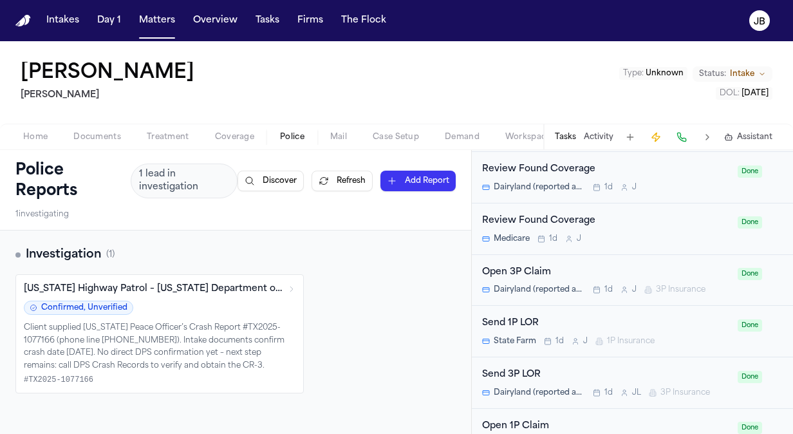
scroll to position [1073, 0]
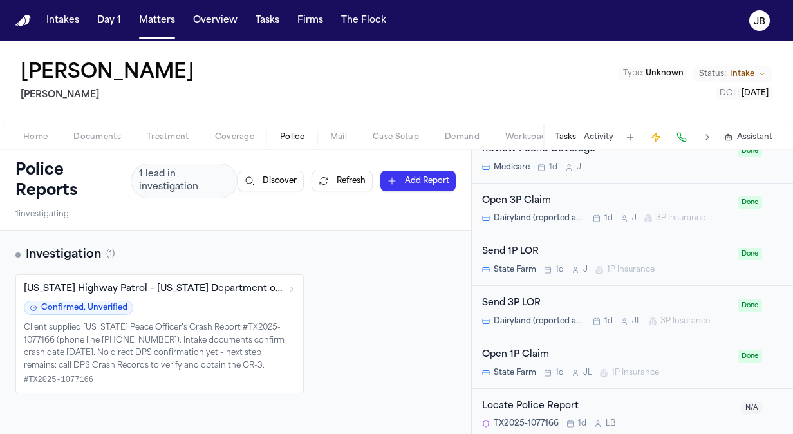
click at [690, 411] on div "Locate Police Report TX2025-1077166 1d L B" at bounding box center [608, 414] width 252 height 30
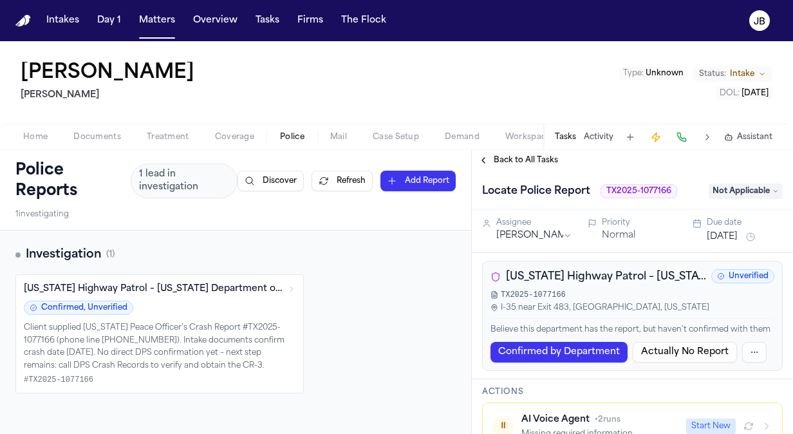
click at [90, 128] on div "Home Documents Treatment Coverage Police Mail Case Setup Demand Workspaces Arti…" at bounding box center [396, 137] width 793 height 26
click at [91, 132] on span "Documents" at bounding box center [97, 137] width 48 height 10
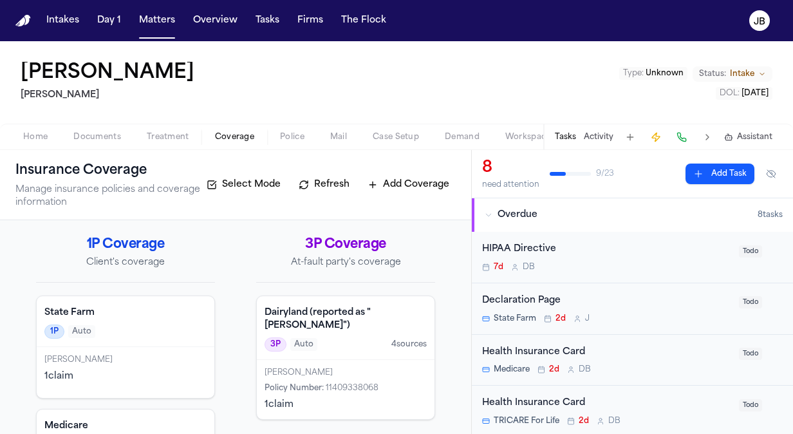
click at [246, 138] on span "Coverage" at bounding box center [234, 137] width 39 height 10
click at [150, 324] on div "1P Auto" at bounding box center [125, 331] width 162 height 14
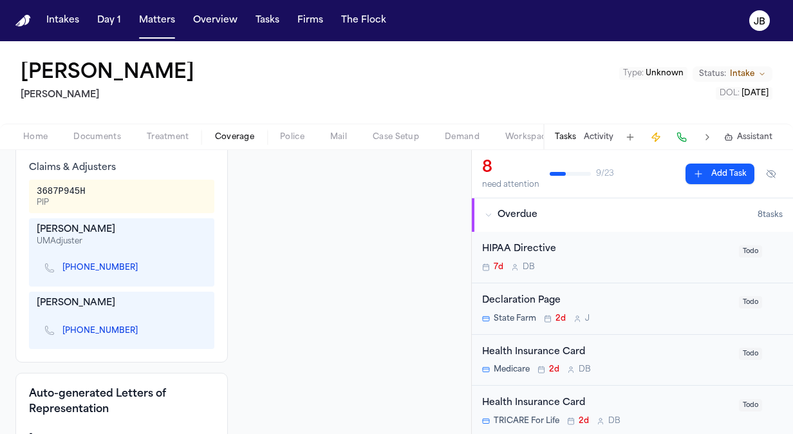
scroll to position [428, 0]
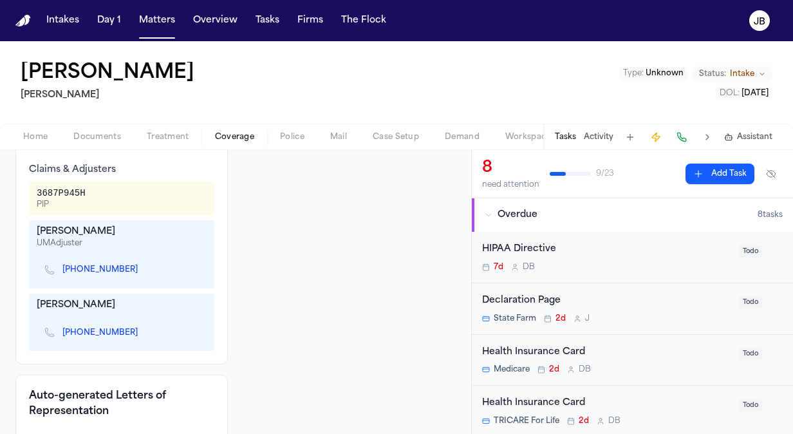
click at [277, 75] on div "[PERSON_NAME] [PERSON_NAME] Type : Unknown Status: Intake DOL : [DATE]" at bounding box center [396, 82] width 793 height 82
click at [93, 135] on span "Documents" at bounding box center [97, 137] width 48 height 10
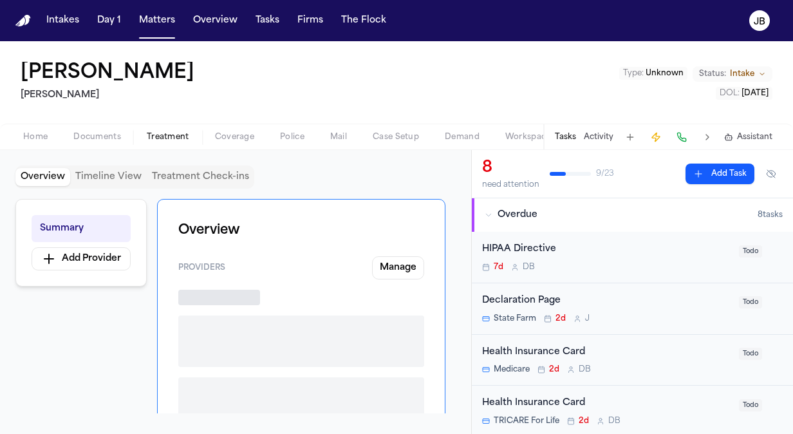
click at [158, 135] on span "Treatment" at bounding box center [168, 137] width 42 height 10
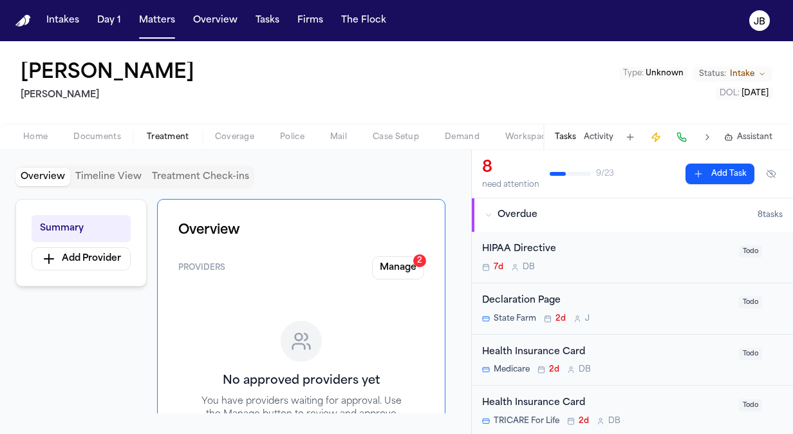
click at [98, 138] on div "Home Documents Treatment Coverage Police Mail Case Setup Demand Workspaces Arti…" at bounding box center [276, 136] width 533 height 15
click at [98, 138] on span "Documents" at bounding box center [97, 137] width 48 height 10
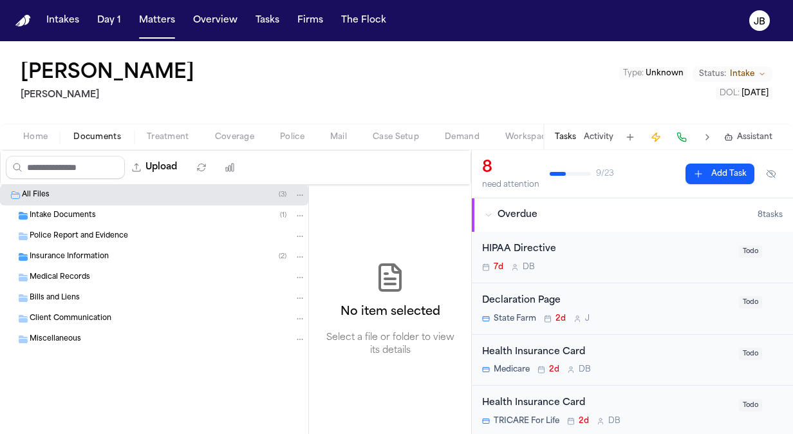
click at [69, 318] on span "Client Communication" at bounding box center [71, 318] width 82 height 11
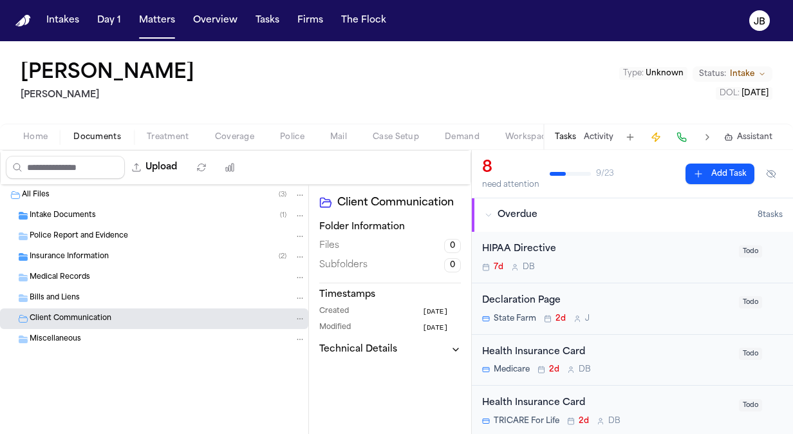
click at [80, 296] on div "Bills and Liens" at bounding box center [168, 298] width 276 height 12
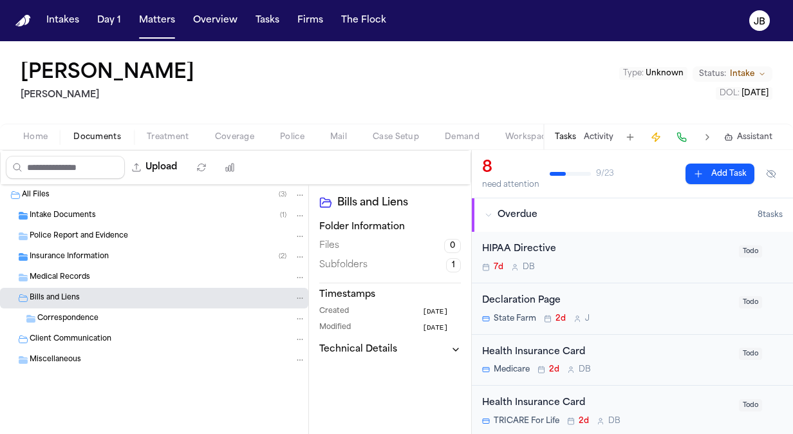
click at [74, 314] on span "Correspondence" at bounding box center [67, 318] width 61 height 11
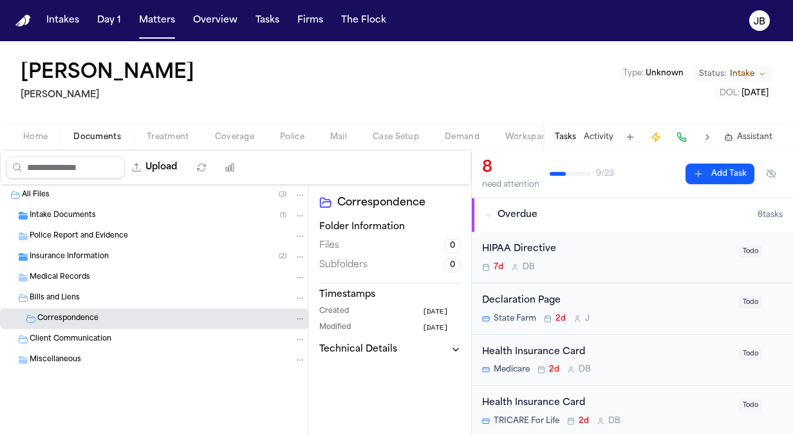
click at [71, 281] on span "Medical Records" at bounding box center [60, 277] width 60 height 11
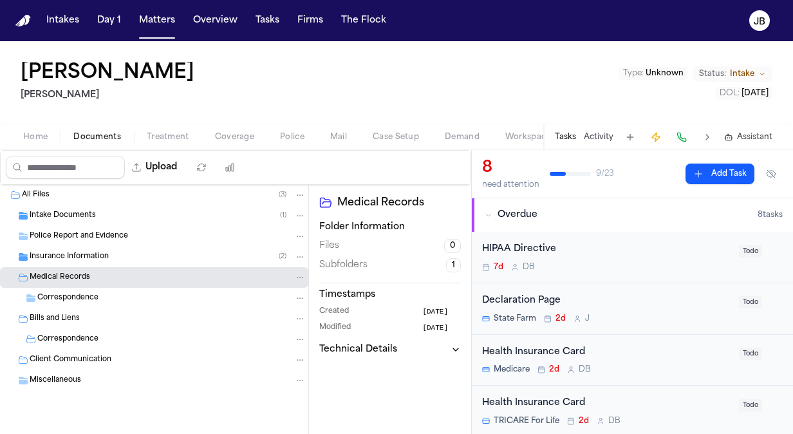
click at [92, 254] on span "Insurance Information" at bounding box center [69, 257] width 79 height 11
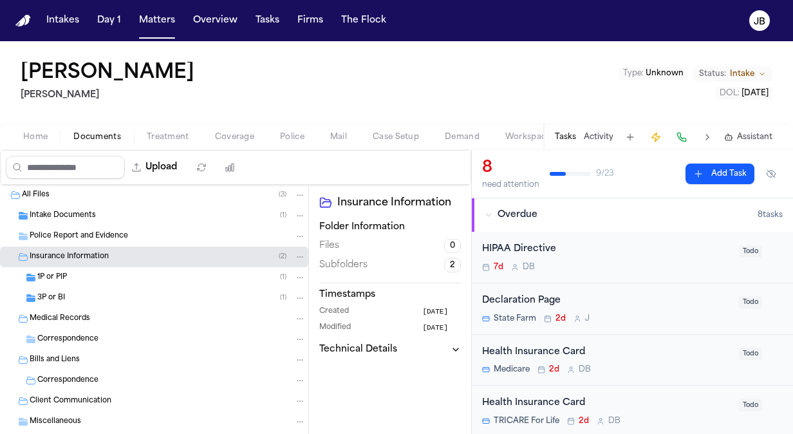
click at [73, 283] on div "1P or PIP ( 1 )" at bounding box center [154, 277] width 308 height 21
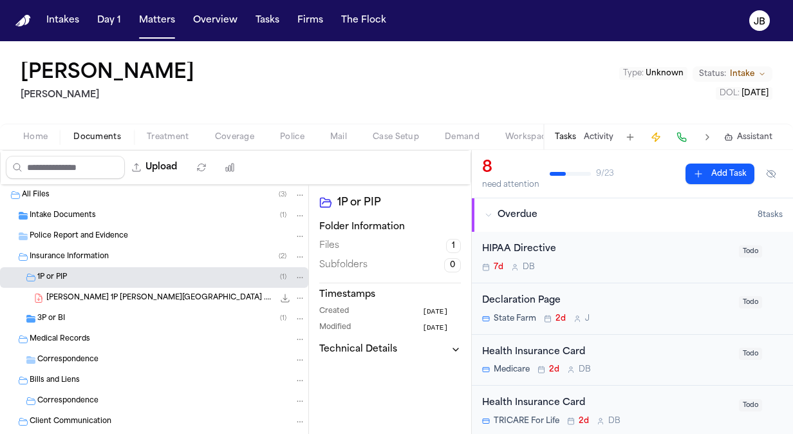
click at [62, 319] on span "3P or BI" at bounding box center [51, 318] width 28 height 11
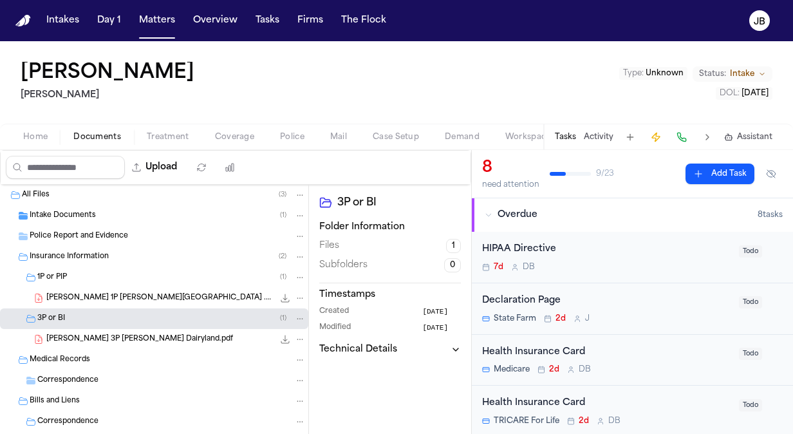
click at [71, 217] on span "Intake Documents" at bounding box center [63, 215] width 66 height 11
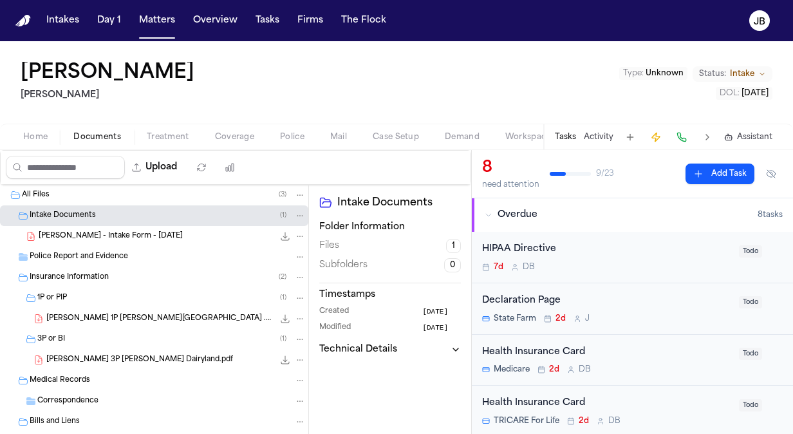
click at [143, 232] on span "[PERSON_NAME] - Intake Form - [DATE]" at bounding box center [111, 236] width 144 height 11
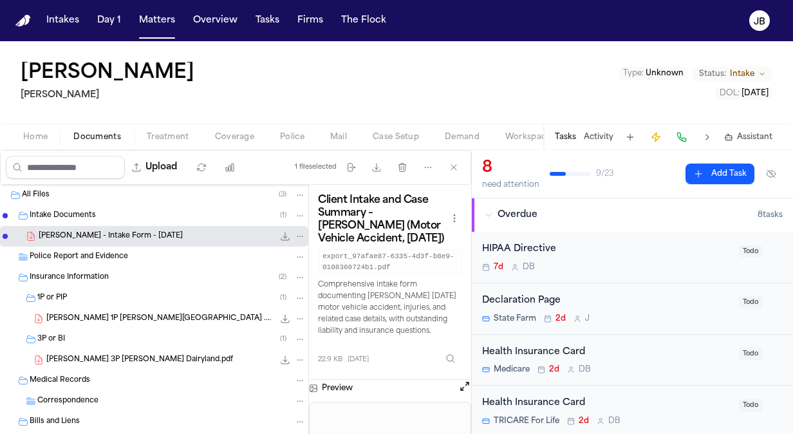
click at [163, 138] on span "Treatment" at bounding box center [168, 137] width 42 height 10
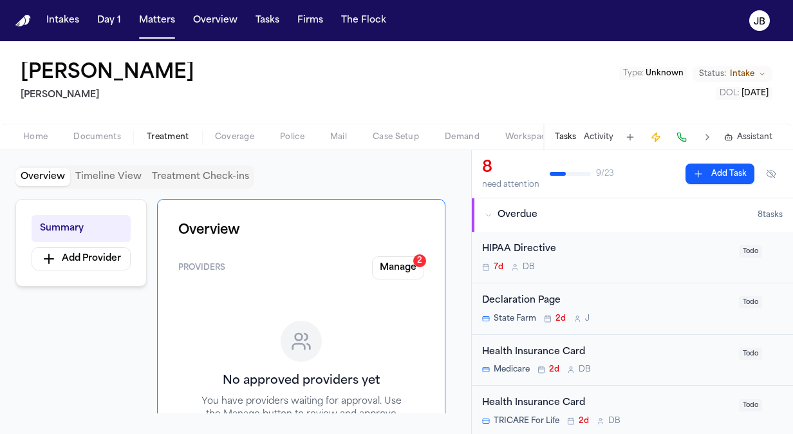
click at [246, 130] on button "Coverage" at bounding box center [234, 136] width 65 height 15
click at [199, 131] on button "Treatment" at bounding box center [168, 136] width 68 height 15
click at [388, 256] on button "Manage 2" at bounding box center [398, 267] width 52 height 23
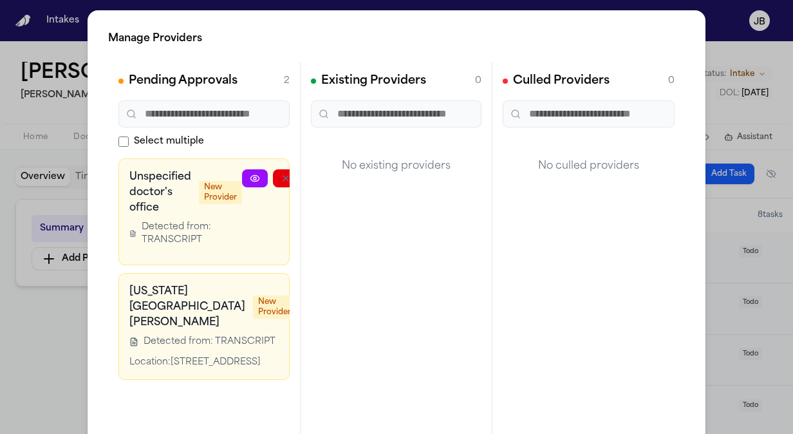
click at [53, 349] on div "Manage Providers Pending Approvals 2 Select multiple Unspecified doctor's offic…" at bounding box center [396, 261] width 793 height 522
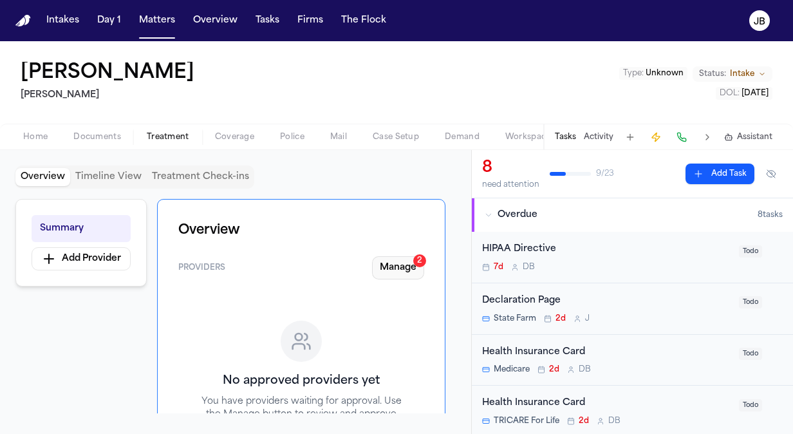
click at [391, 264] on button "Manage 2" at bounding box center [398, 267] width 52 height 23
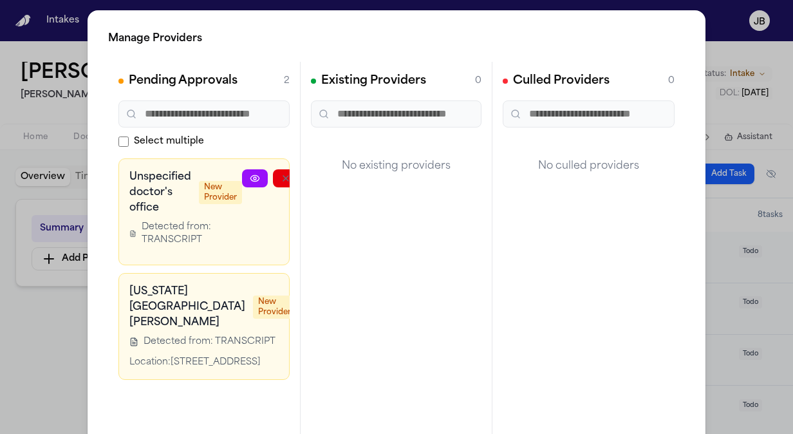
click at [37, 358] on div "Manage Providers Pending Approvals 2 Select multiple Unspecified doctor's offic…" at bounding box center [396, 261] width 793 height 522
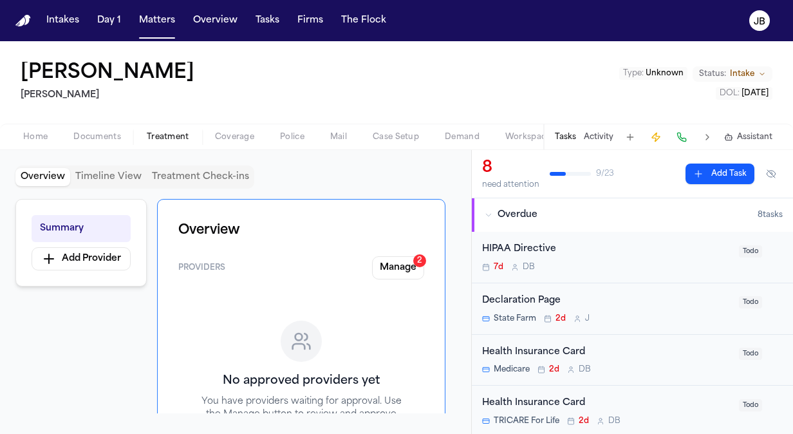
click at [229, 136] on span "Coverage" at bounding box center [234, 137] width 39 height 10
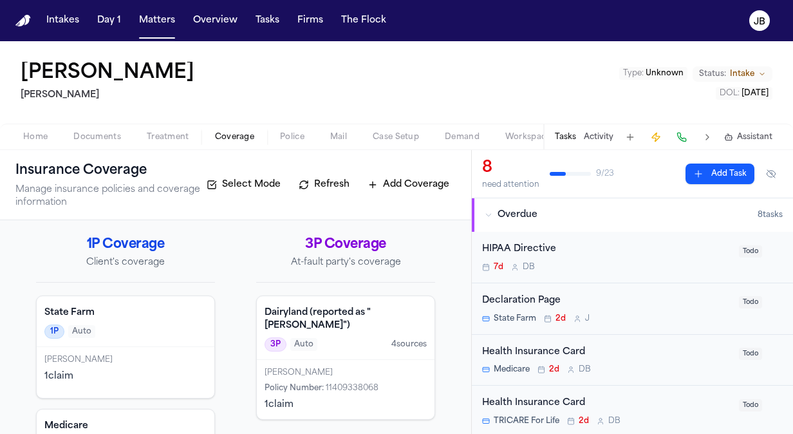
click at [604, 134] on button "Activity" at bounding box center [599, 137] width 30 height 10
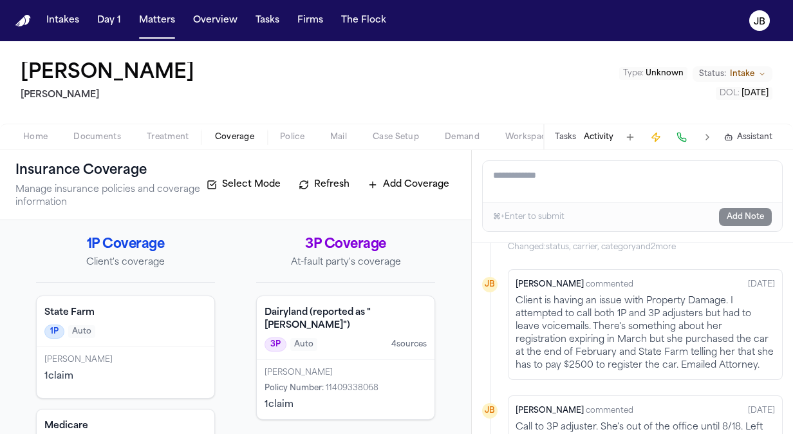
scroll to position [486, 0]
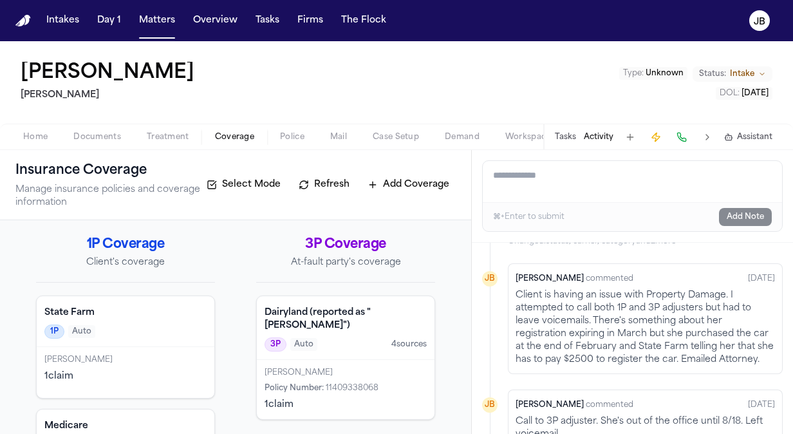
click at [166, 137] on span "Treatment" at bounding box center [168, 137] width 42 height 10
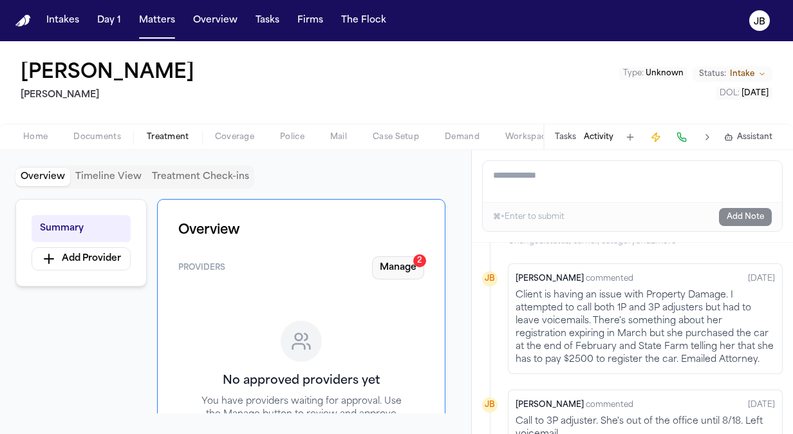
click at [400, 266] on button "Manage 2" at bounding box center [398, 267] width 52 height 23
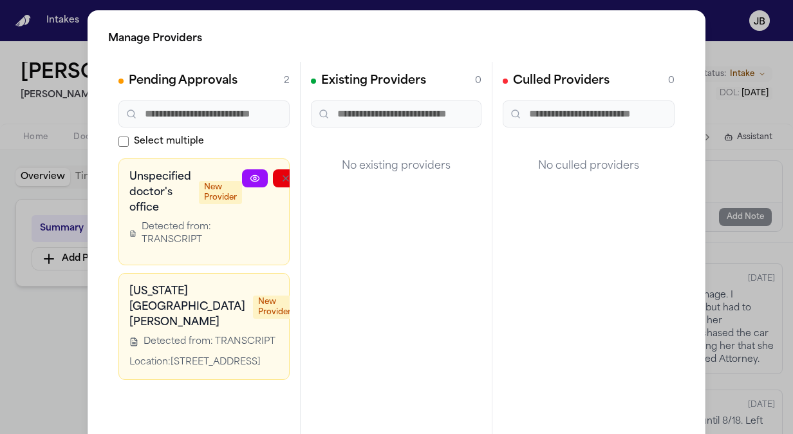
click at [58, 349] on div "Manage Providers Pending Approvals 2 Select multiple Unspecified doctor's offic…" at bounding box center [396, 261] width 793 height 522
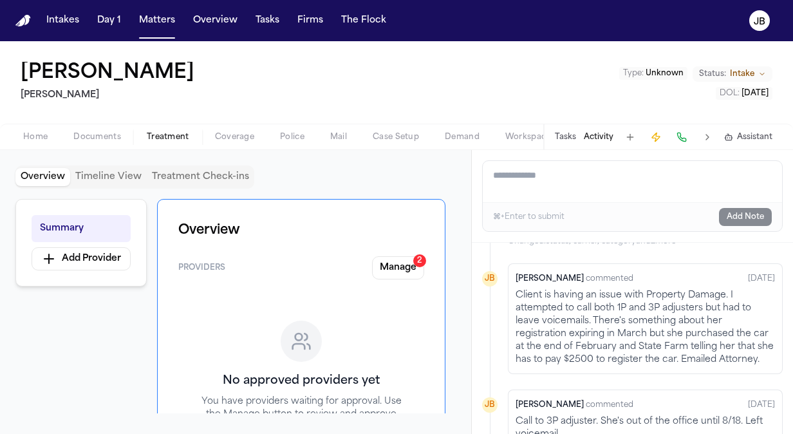
click at [604, 138] on button "Activity" at bounding box center [599, 137] width 30 height 10
click at [519, 172] on textarea "Add a note to this matter" at bounding box center [632, 181] width 299 height 41
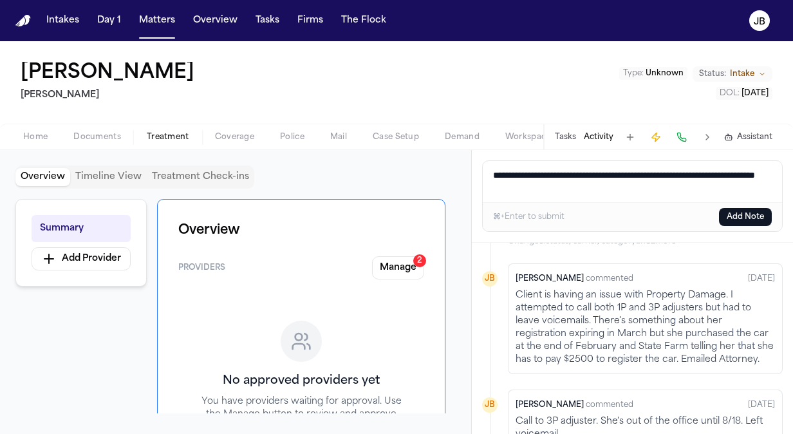
click at [620, 186] on textarea "**********" at bounding box center [633, 181] width 300 height 41
type textarea "**********"
click at [412, 174] on div "Overview Timeline View Treatment Check-ins" at bounding box center [235, 176] width 440 height 23
click at [398, 264] on button "Manage 2" at bounding box center [398, 267] width 52 height 23
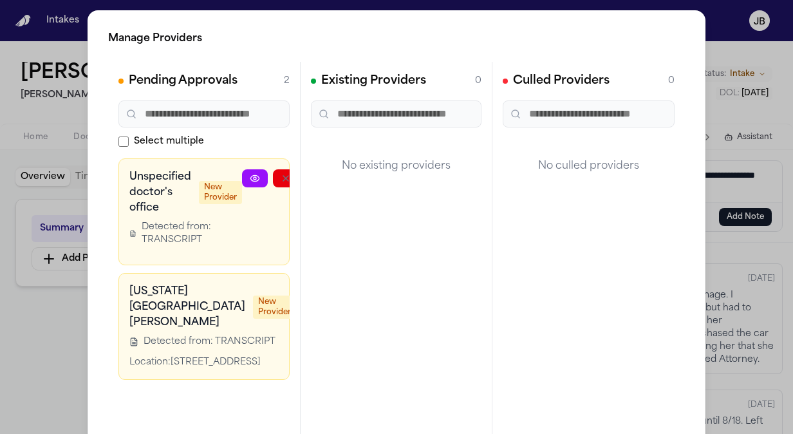
click at [256, 179] on icon at bounding box center [254, 178] width 8 height 6
click at [39, 119] on div "Manage Providers Pending Approvals 2 Select multiple Unspecified doctor's offic…" at bounding box center [396, 261] width 793 height 522
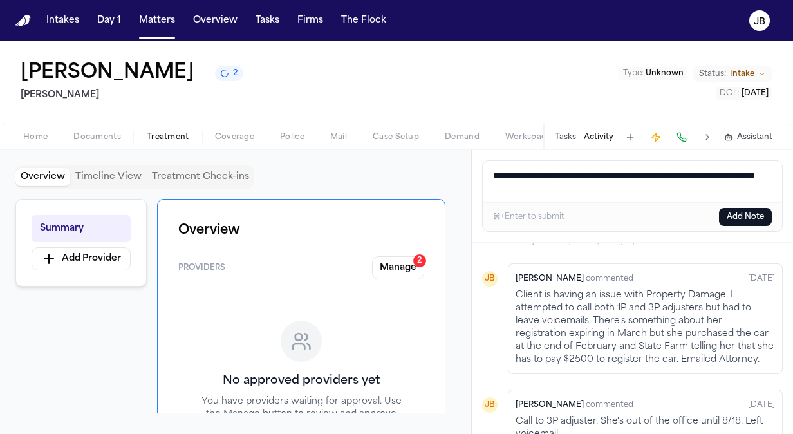
click at [102, 126] on div "Home Documents Treatment Coverage Police Mail Case Setup Demand Workspaces Arti…" at bounding box center [396, 137] width 793 height 26
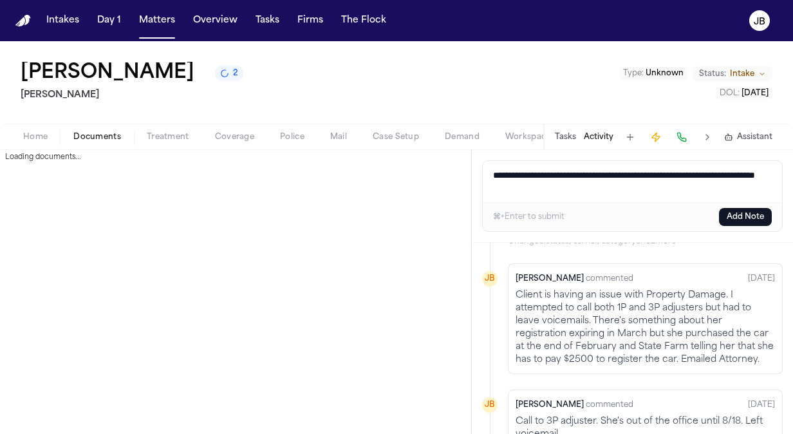
click at [101, 133] on span "Documents" at bounding box center [97, 137] width 48 height 10
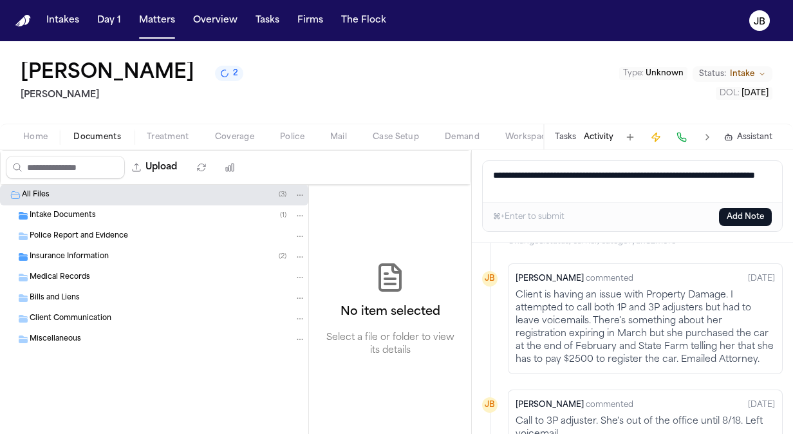
click at [118, 219] on div "Intake Documents ( 1 )" at bounding box center [168, 216] width 276 height 12
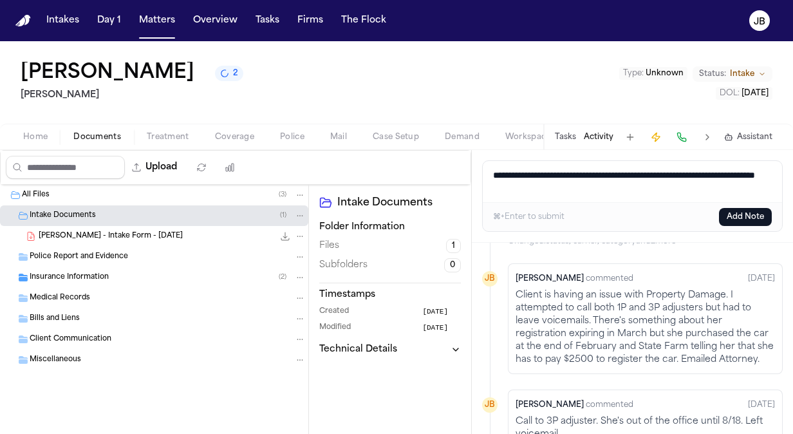
click at [169, 228] on div "[PERSON_NAME] - Intake Form - [DATE] 22.9 KB • PDF" at bounding box center [154, 236] width 308 height 21
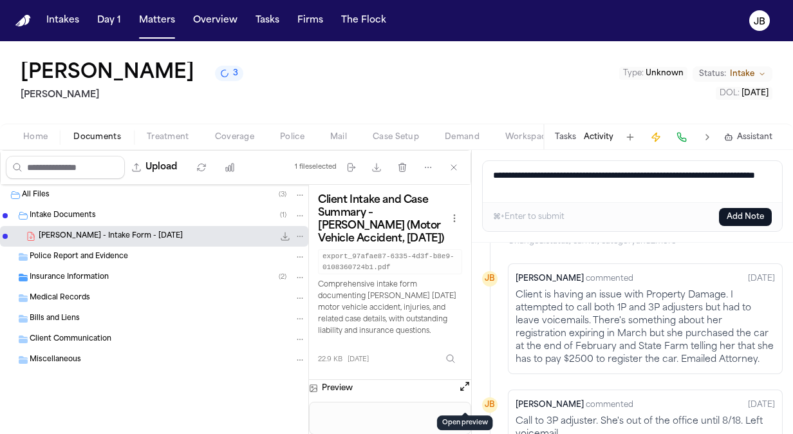
click at [459, 393] on button "Open preview" at bounding box center [464, 386] width 13 height 13
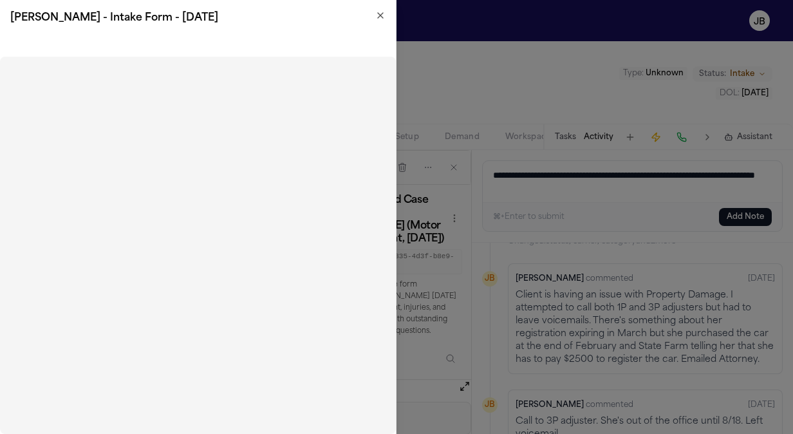
scroll to position [517, 0]
click at [378, 17] on icon "button" at bounding box center [380, 15] width 5 height 5
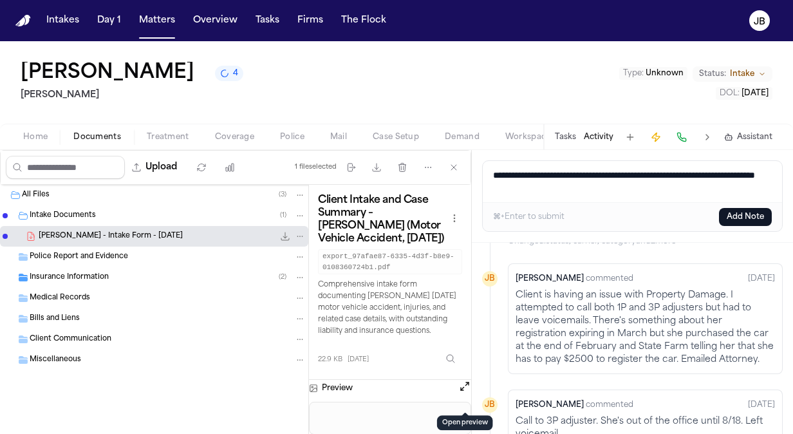
click at [179, 138] on span "Treatment" at bounding box center [168, 137] width 42 height 10
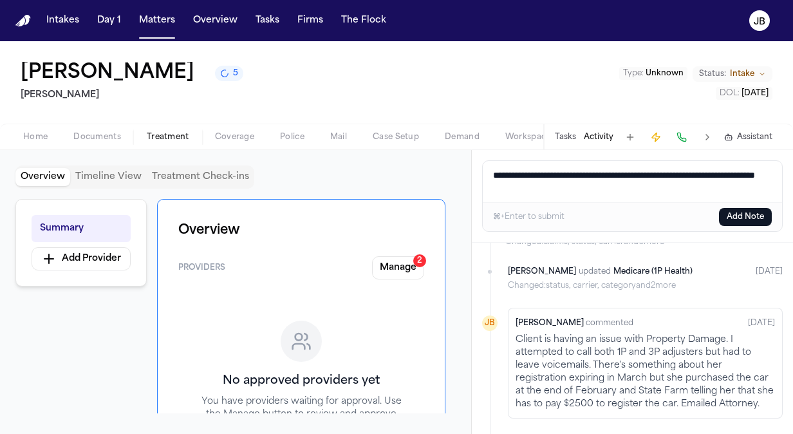
scroll to position [684, 0]
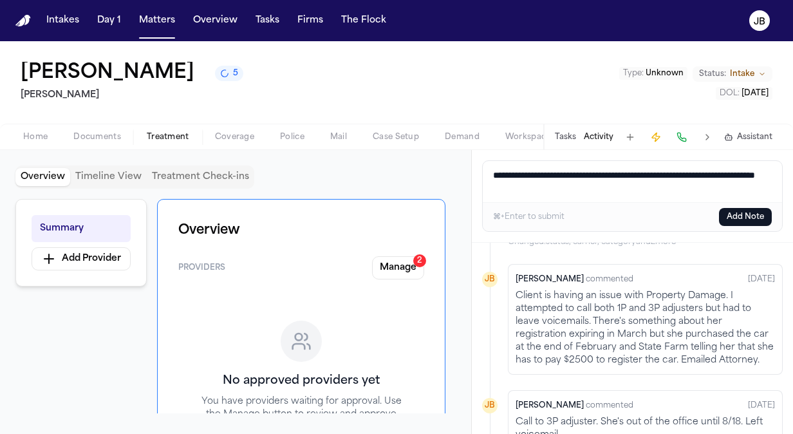
click at [115, 144] on span "button" at bounding box center [97, 143] width 63 height 1
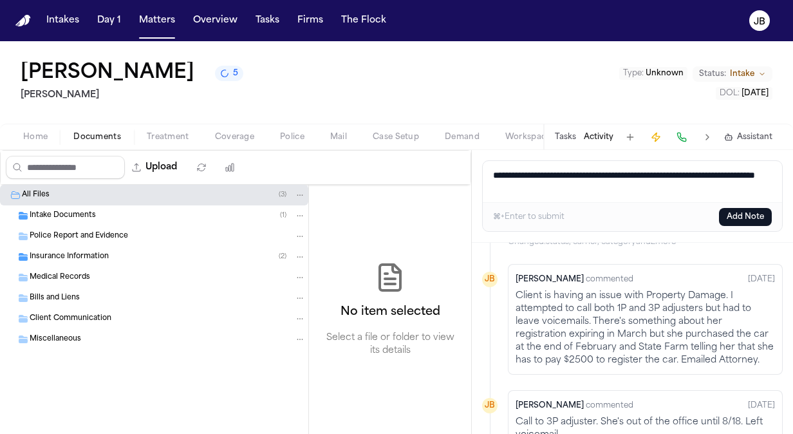
click at [33, 127] on div "Home Documents Treatment Coverage Police Mail Case Setup Demand Workspaces Arti…" at bounding box center [396, 137] width 793 height 26
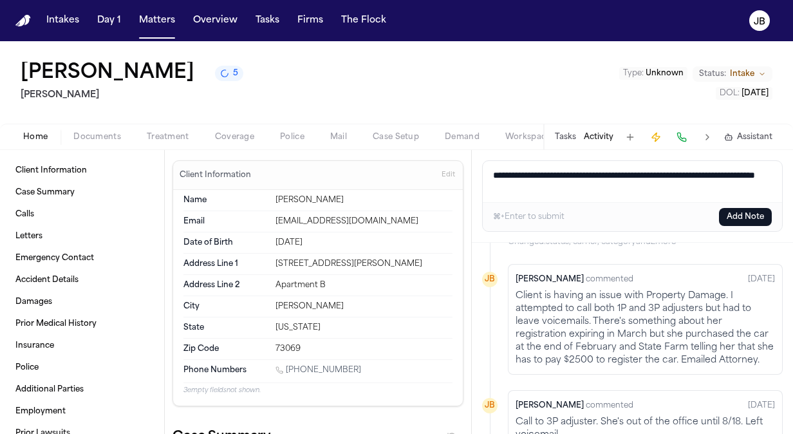
click at [31, 142] on button "Home" at bounding box center [35, 136] width 50 height 15
drag, startPoint x: 369, startPoint y: 260, endPoint x: 257, endPoint y: 269, distance: 113.0
click at [257, 269] on div "Address Line 1 [STREET_ADDRESS][PERSON_NAME]" at bounding box center [317, 264] width 269 height 21
copy div "[STREET_ADDRESS][PERSON_NAME]"
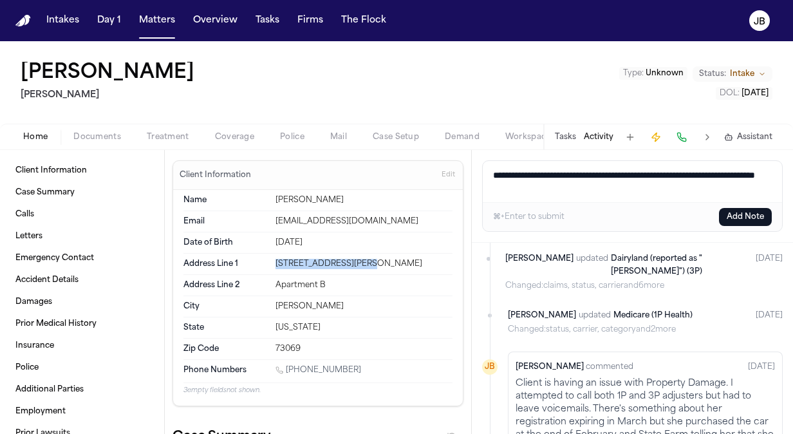
scroll to position [771, 0]
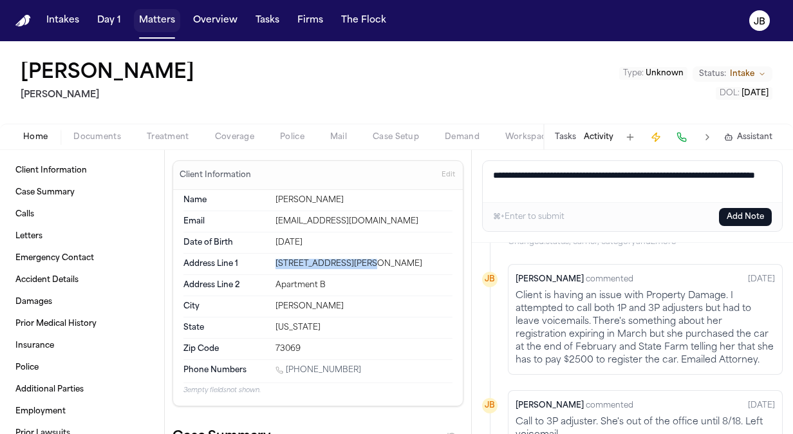
click at [165, 29] on button "Matters" at bounding box center [157, 20] width 46 height 23
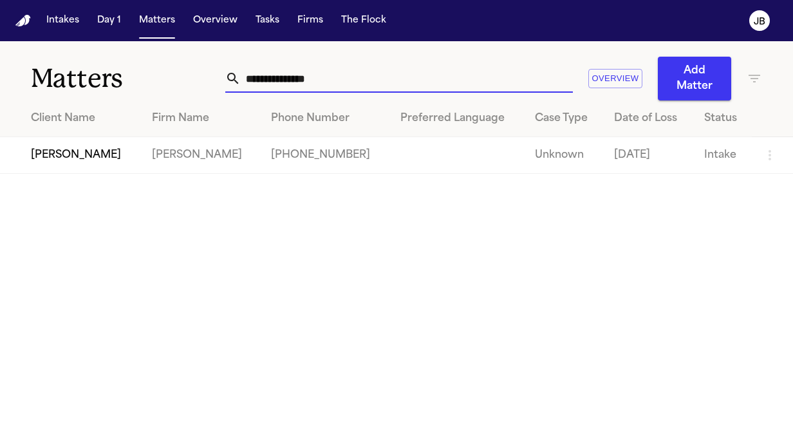
drag, startPoint x: 255, startPoint y: 72, endPoint x: 151, endPoint y: 76, distance: 104.3
click at [151, 76] on div "**********" at bounding box center [396, 70] width 793 height 59
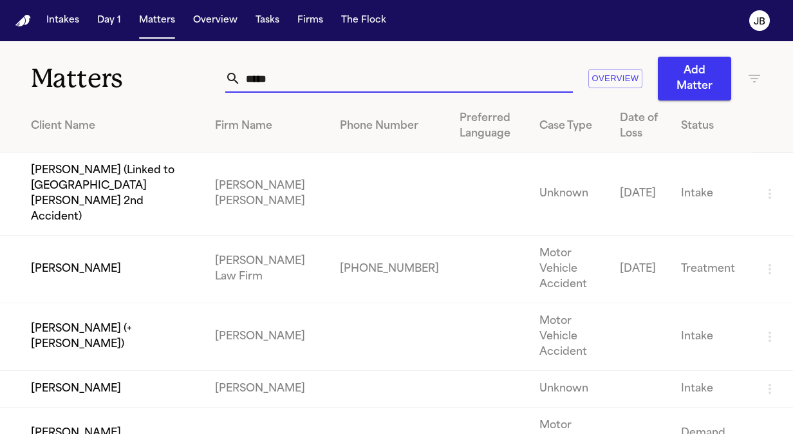
type input "*****"
click at [77, 236] on td "[PERSON_NAME]" at bounding box center [102, 270] width 205 height 68
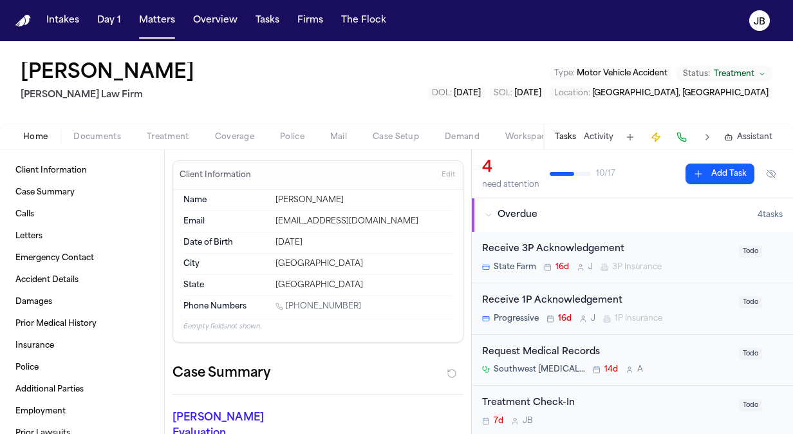
click at [89, 131] on button "Documents" at bounding box center [96, 136] width 73 height 15
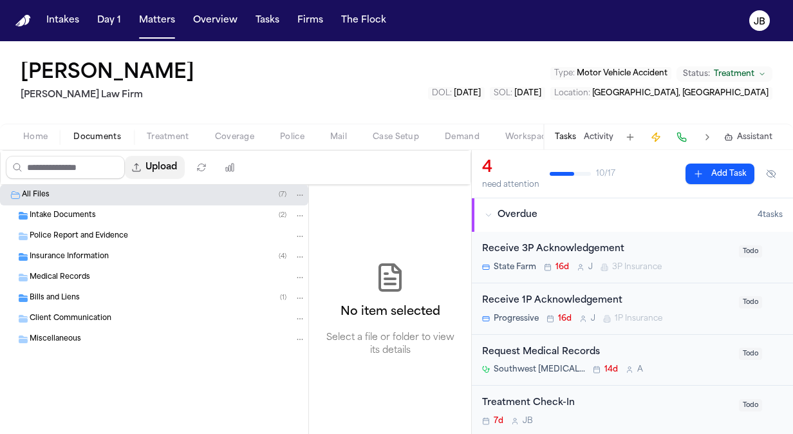
click at [178, 156] on button "Upload" at bounding box center [155, 167] width 60 height 23
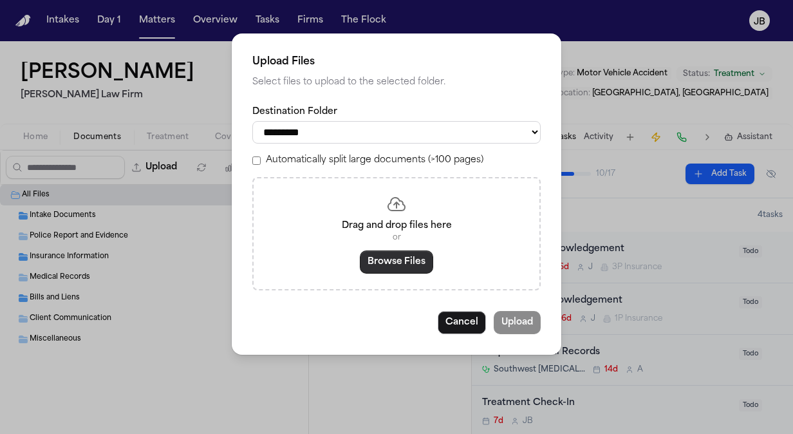
click at [378, 268] on button "Browse Files" at bounding box center [396, 261] width 73 height 23
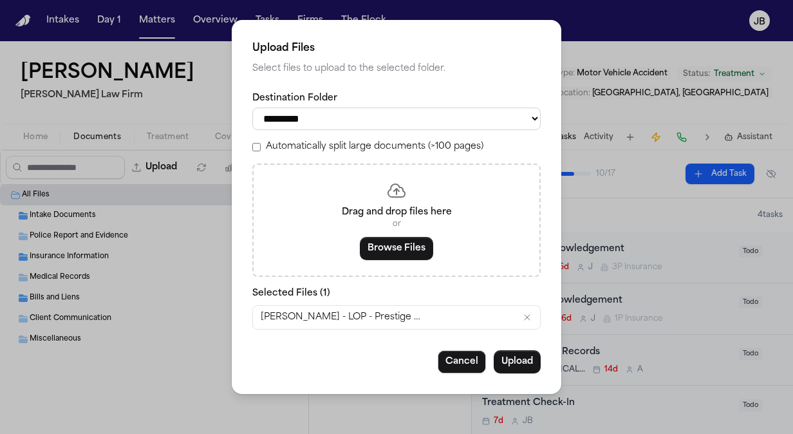
click at [527, 368] on button "Upload" at bounding box center [517, 361] width 47 height 23
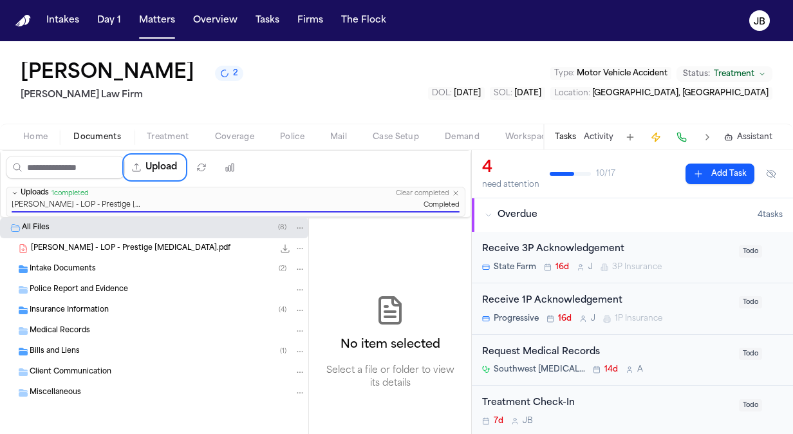
click at [117, 250] on span "[PERSON_NAME] - LOP - Prestige [MEDICAL_DATA].pdf" at bounding box center [130, 248] width 199 height 11
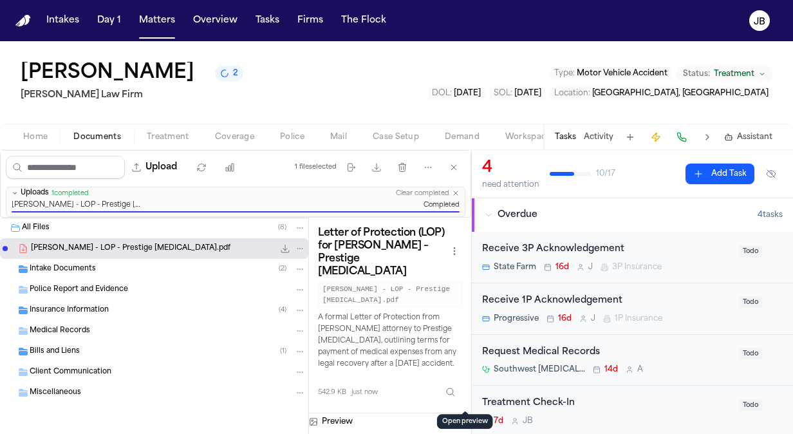
click at [463, 413] on button "Open preview" at bounding box center [464, 419] width 13 height 13
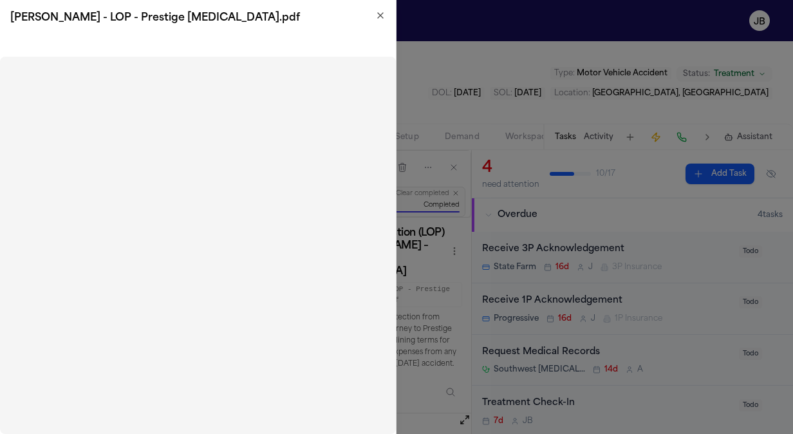
click at [376, 11] on icon "button" at bounding box center [380, 15] width 10 height 10
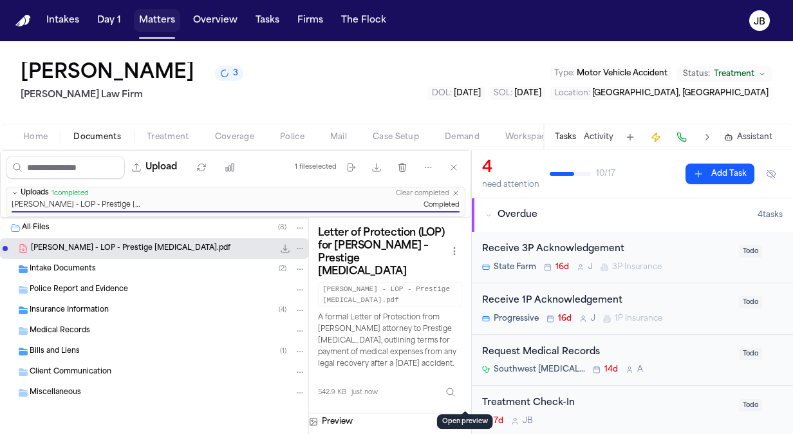
click at [140, 26] on button "Matters" at bounding box center [157, 20] width 46 height 23
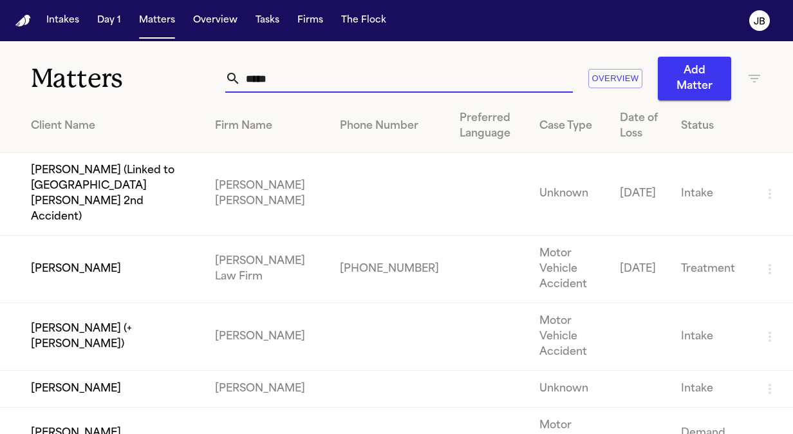
drag, startPoint x: 269, startPoint y: 77, endPoint x: 79, endPoint y: 100, distance: 191.9
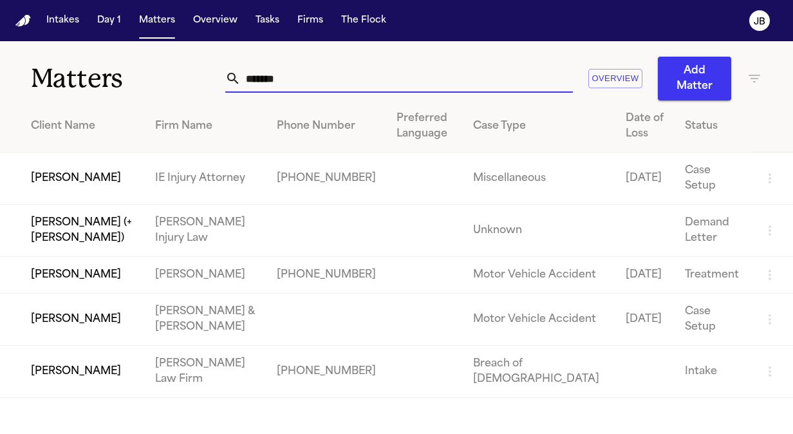
type input "*******"
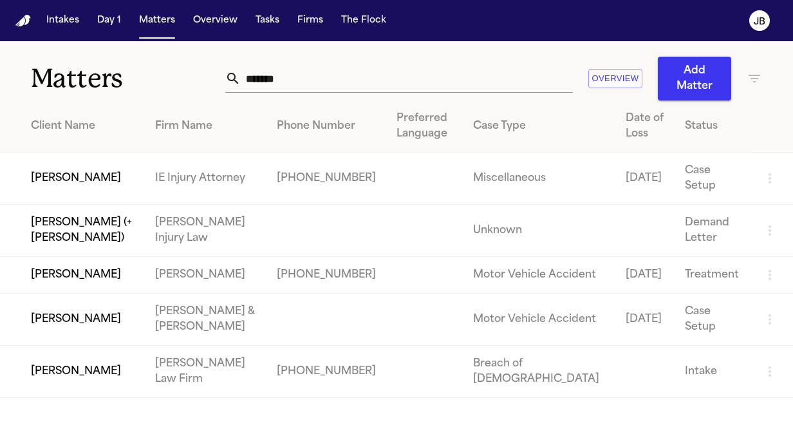
click at [107, 293] on td "[PERSON_NAME]" at bounding box center [72, 275] width 145 height 37
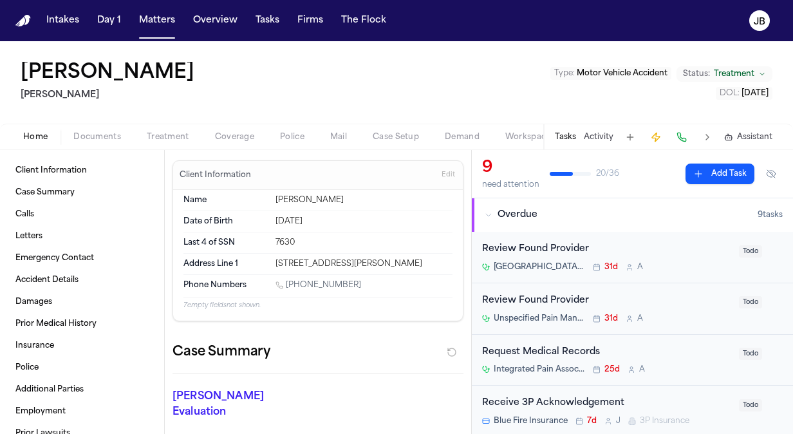
click at [750, 75] on span "Treatment" at bounding box center [734, 74] width 41 height 10
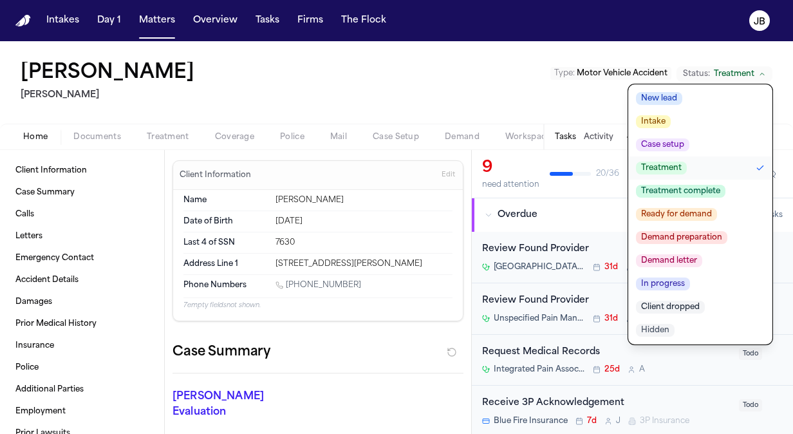
click at [263, 101] on div "[PERSON_NAME] Type : Motor Vehicle Accident Status: Treatment New lead Intake C…" at bounding box center [396, 82] width 793 height 82
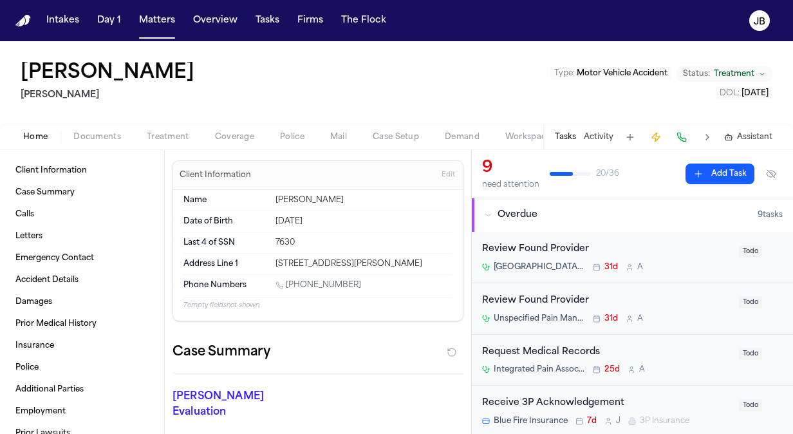
click at [84, 148] on div "Home Documents Treatment Coverage Police Mail Case Setup Demand Workspaces Arti…" at bounding box center [396, 137] width 793 height 26
click at [106, 138] on span "Documents" at bounding box center [97, 137] width 48 height 10
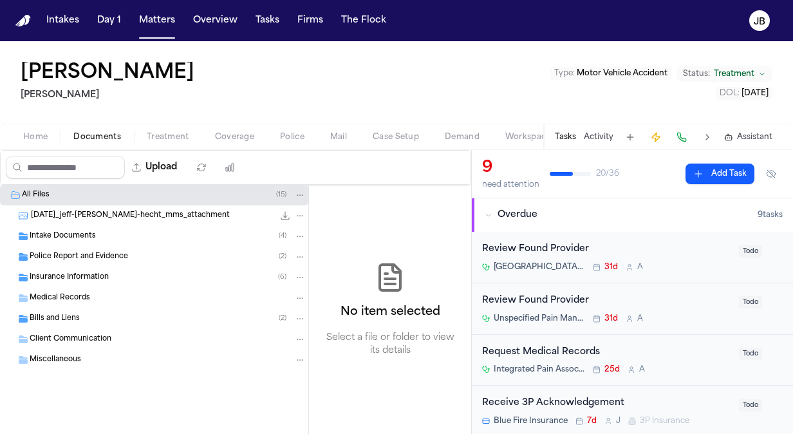
click at [254, 133] on button "Coverage" at bounding box center [234, 136] width 65 height 15
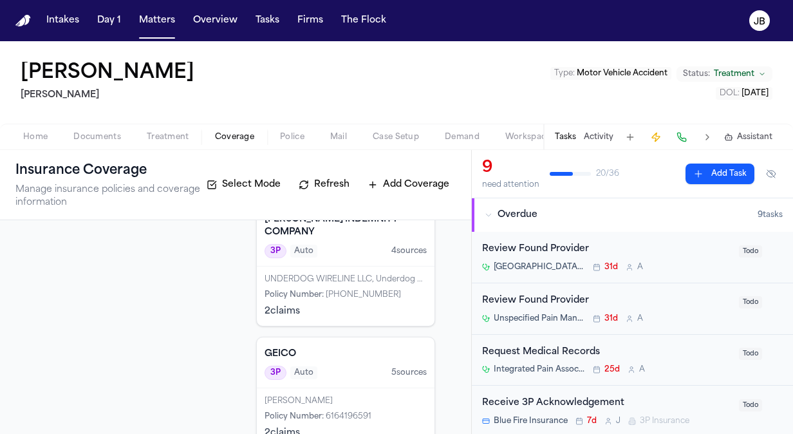
scroll to position [367, 0]
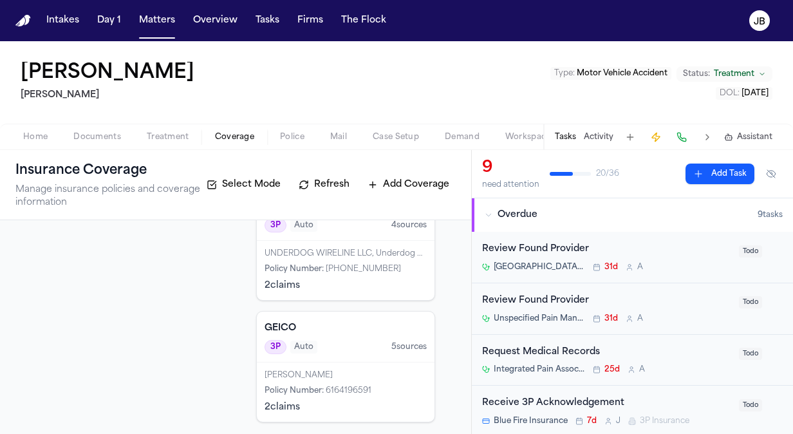
click at [327, 376] on div "[PERSON_NAME] Policy Number : 6164196591 2 claim s" at bounding box center [346, 391] width 178 height 59
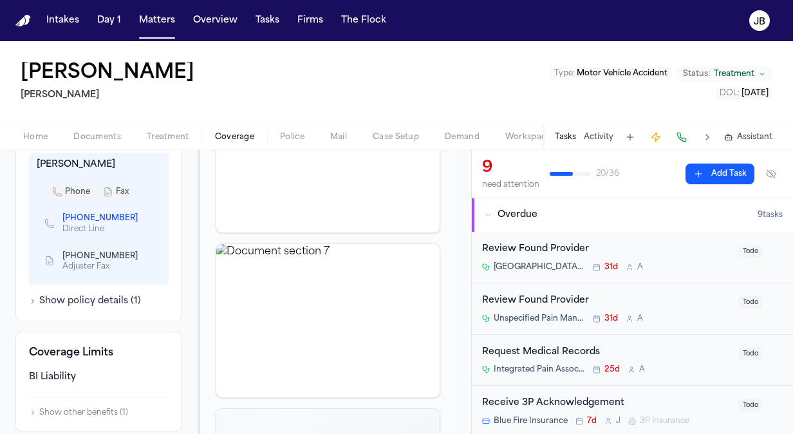
scroll to position [578, 0]
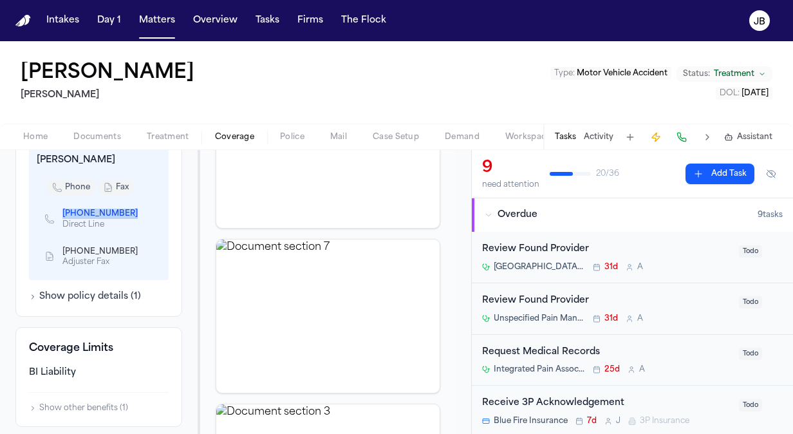
drag, startPoint x: 57, startPoint y: 232, endPoint x: 143, endPoint y: 237, distance: 86.4
click at [143, 237] on div "[PHONE_NUMBER] Direct Line" at bounding box center [99, 218] width 124 height 37
copy link "[PHONE_NUMBER]"
click at [305, 89] on div "[PERSON_NAME] Type : Motor Vehicle Accident Status: Treatment DOL : [DATE]" at bounding box center [396, 82] width 793 height 82
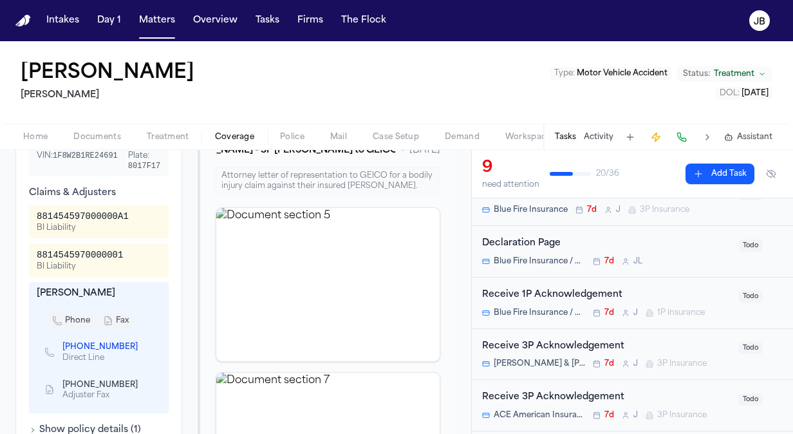
scroll to position [434, 0]
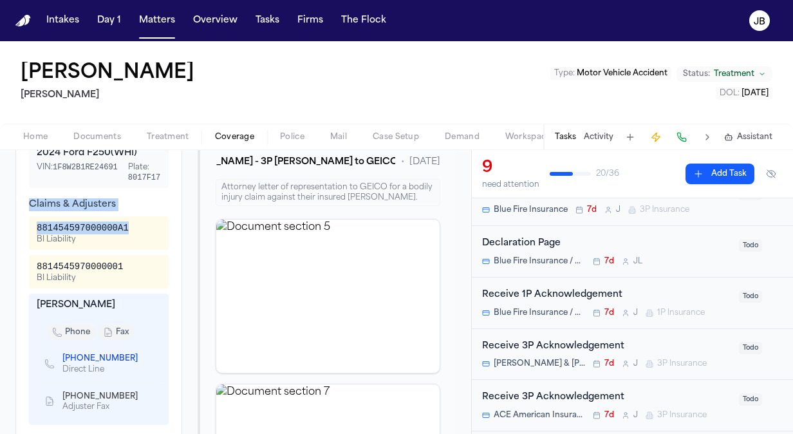
drag, startPoint x: 129, startPoint y: 246, endPoint x: 23, endPoint y: 232, distance: 107.1
click at [23, 232] on div "Additional Information Vehicles 2024 Ford F250 (WHI) VIN: 1F8W2B1RE24691 Plate:…" at bounding box center [98, 272] width 167 height 377
click at [121, 244] on div "881454597000000A1 BI Liability" at bounding box center [99, 232] width 124 height 23
drag, startPoint x: 124, startPoint y: 246, endPoint x: 37, endPoint y: 250, distance: 87.0
click at [37, 245] on div "881454597000000A1 BI Liability" at bounding box center [99, 232] width 124 height 23
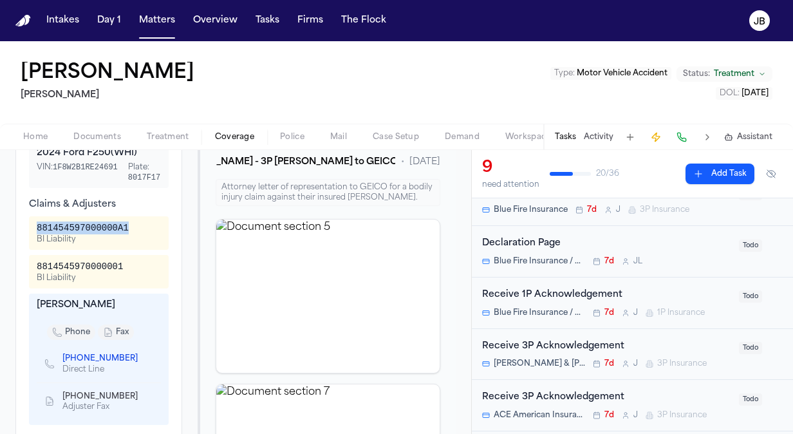
copy div "881454597000000A1"
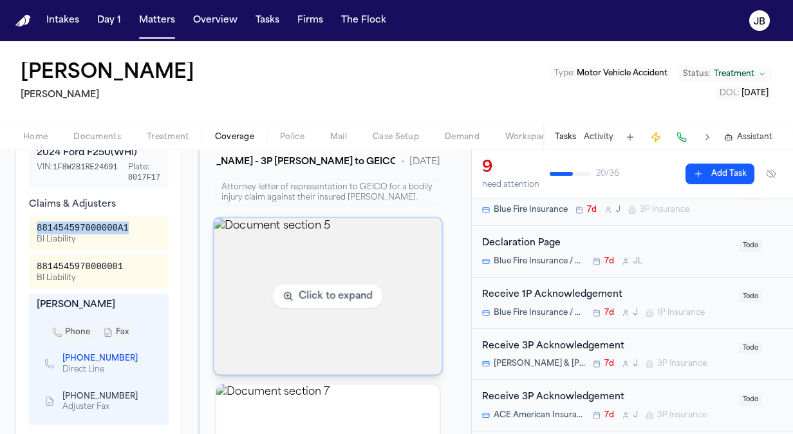
click at [391, 293] on img "View document section 5" at bounding box center [328, 296] width 228 height 156
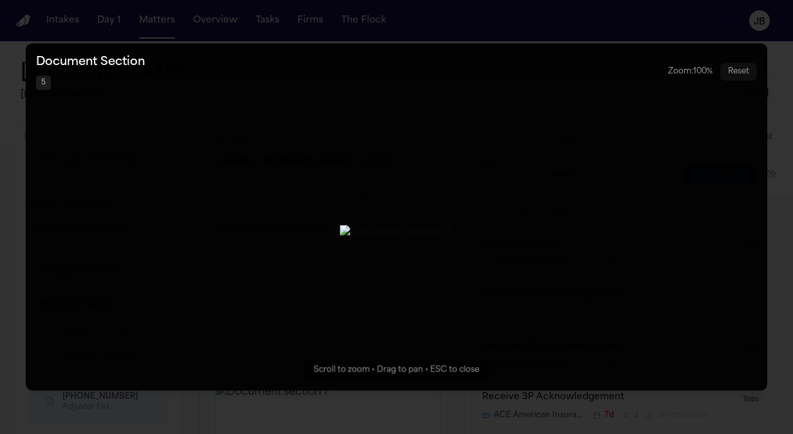
drag, startPoint x: 396, startPoint y: 208, endPoint x: 535, endPoint y: 228, distance: 139.8
click at [535, 228] on button "Zoomable image viewer. Use mouse wheel to zoom, drag to pan, or press R to rese…" at bounding box center [396, 216] width 741 height 347
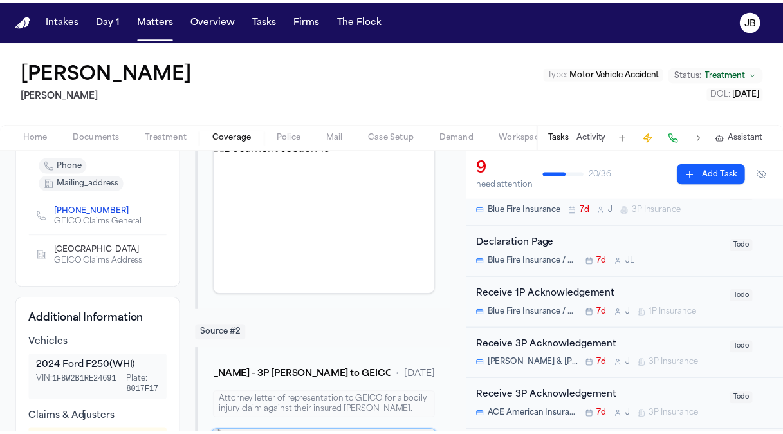
scroll to position [0, 0]
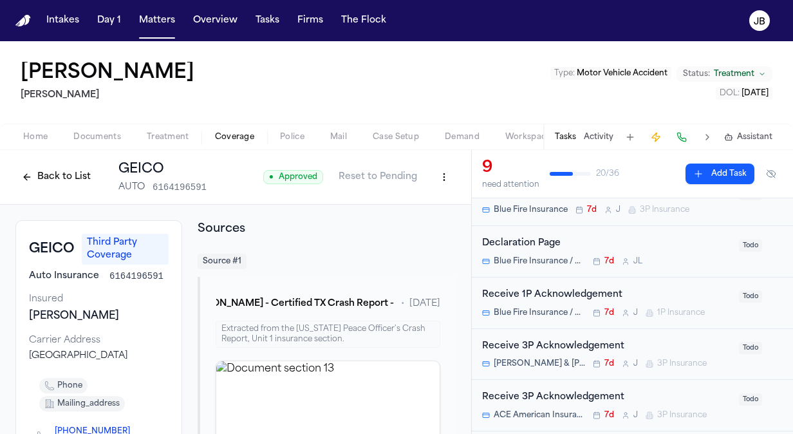
click at [440, 163] on div "Back to List GEICO AUTO 6164196591 ● Approved Reset to Pending" at bounding box center [235, 176] width 440 height 33
click at [431, 185] on html "Intakes Day 1 Matters Overview Tasks Firms The [PERSON_NAME] [PERSON_NAME] Type…" at bounding box center [396, 217] width 793 height 434
click at [391, 215] on div "Delete Coverage" at bounding box center [390, 225] width 108 height 21
click at [431, 174] on html "Intakes Day 1 Matters Overview Tasks Firms The [PERSON_NAME] [PERSON_NAME] Type…" at bounding box center [396, 217] width 793 height 434
click at [407, 212] on div "Edit Coverage" at bounding box center [390, 204] width 108 height 21
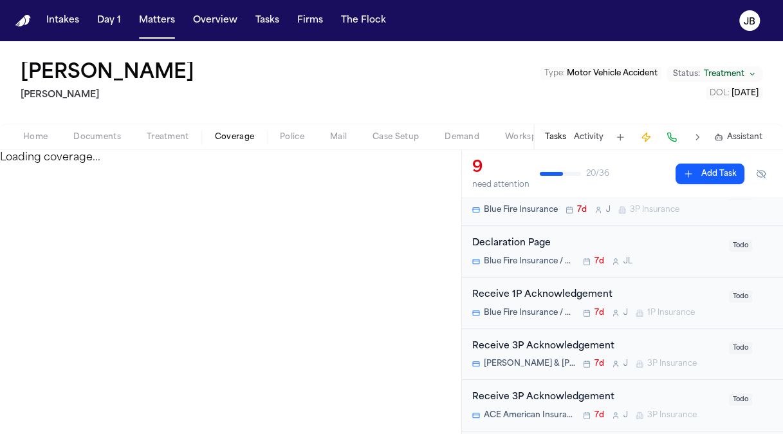
select select "**********"
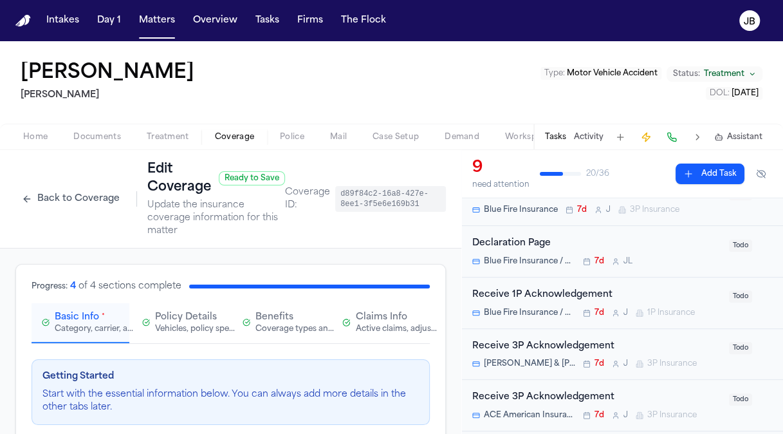
click at [374, 322] on span "Claims Info" at bounding box center [381, 317] width 51 height 13
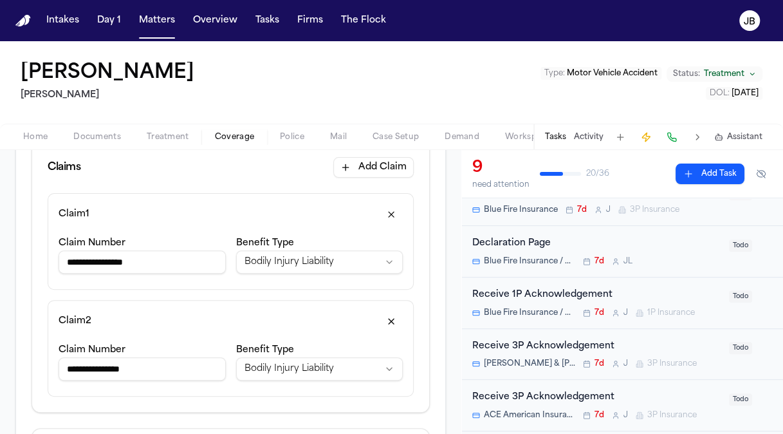
scroll to position [236, 0]
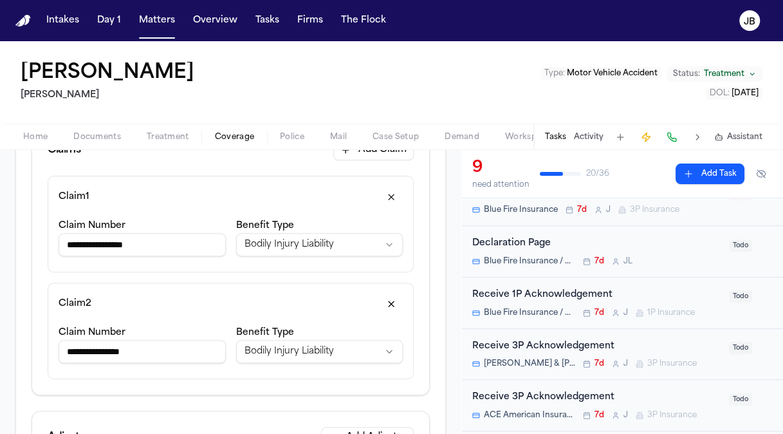
click at [158, 242] on input "**********" at bounding box center [142, 244] width 167 height 23
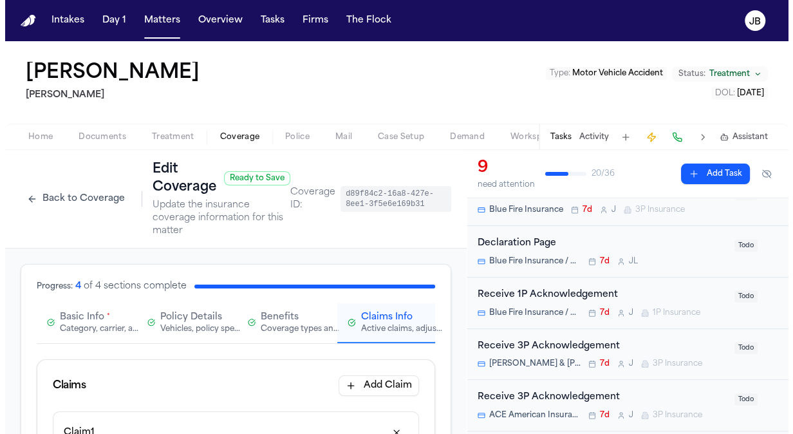
scroll to position [1035, 0]
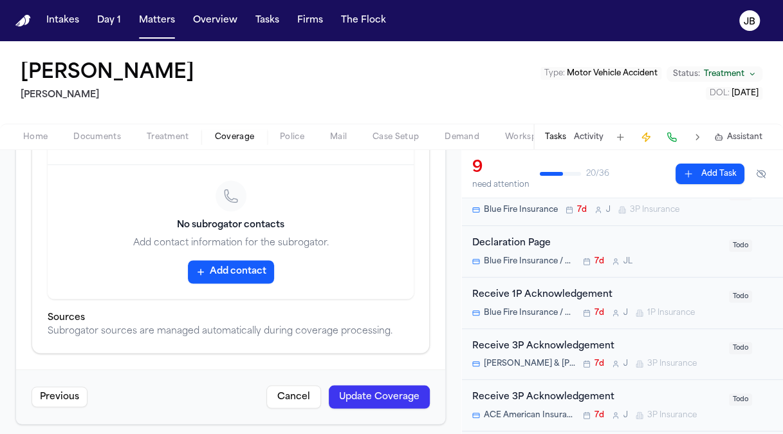
type input "**********"
click at [387, 394] on button "Update Coverage" at bounding box center [379, 396] width 101 height 23
